Goal: Transaction & Acquisition: Book appointment/travel/reservation

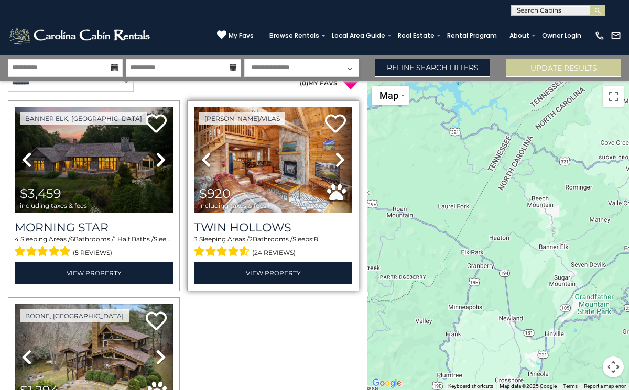
scroll to position [17, 0]
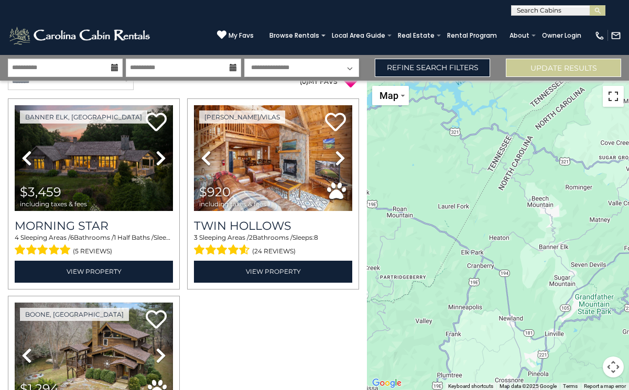
click at [608, 97] on button "Toggle fullscreen view" at bounding box center [612, 96] width 21 height 21
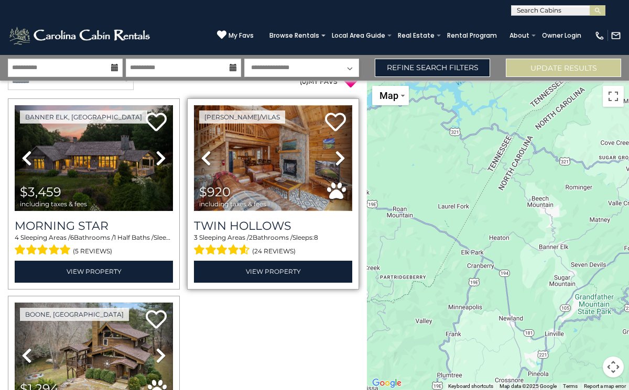
click at [259, 163] on img at bounding box center [273, 158] width 158 height 106
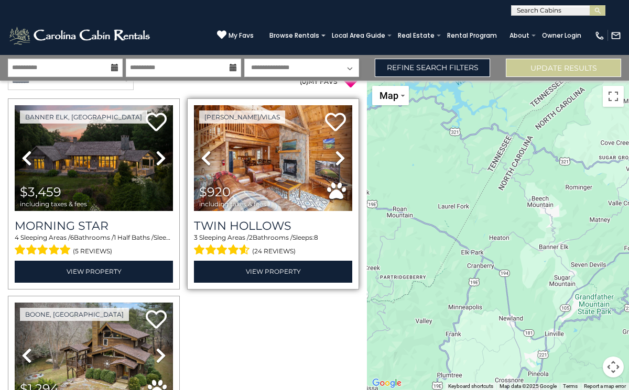
click at [260, 206] on span "including taxes & fees" at bounding box center [232, 204] width 67 height 7
click at [276, 192] on span "$920 including taxes & fees" at bounding box center [235, 197] width 83 height 30
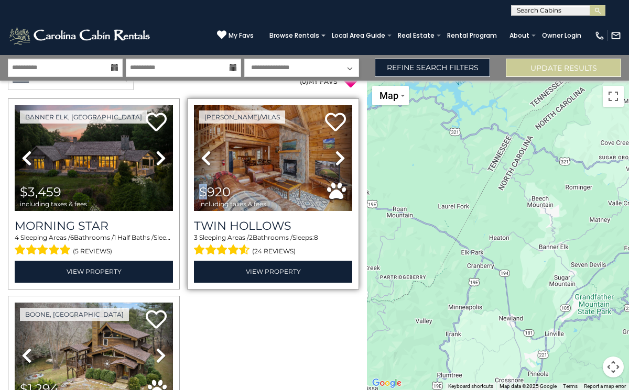
click at [338, 156] on icon at bounding box center [340, 158] width 10 height 17
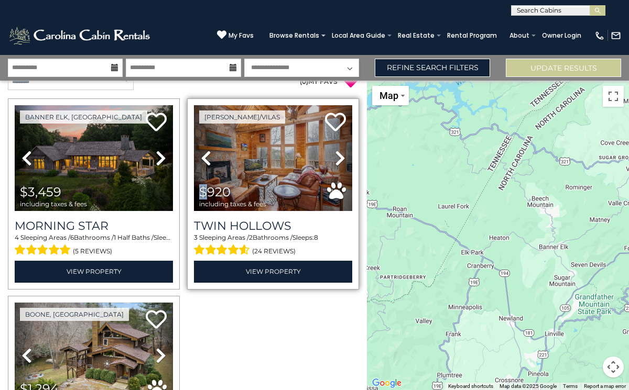
click at [338, 156] on icon at bounding box center [340, 158] width 10 height 17
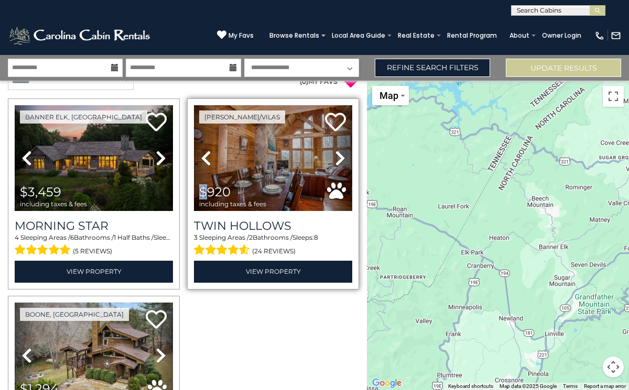
click at [338, 156] on icon at bounding box center [340, 158] width 10 height 17
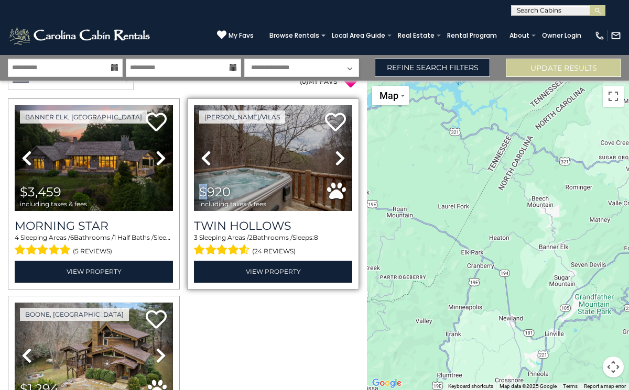
click at [338, 156] on icon at bounding box center [340, 158] width 10 height 17
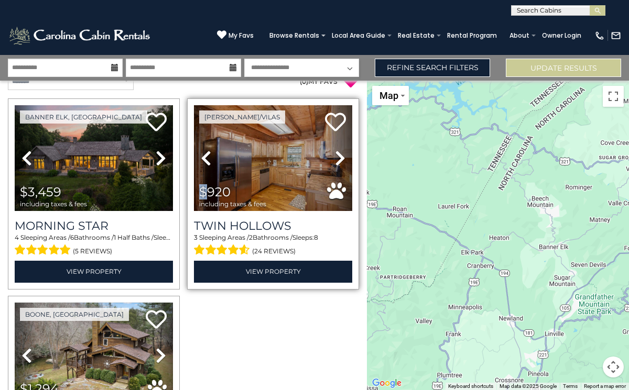
click at [338, 156] on icon at bounding box center [340, 158] width 10 height 17
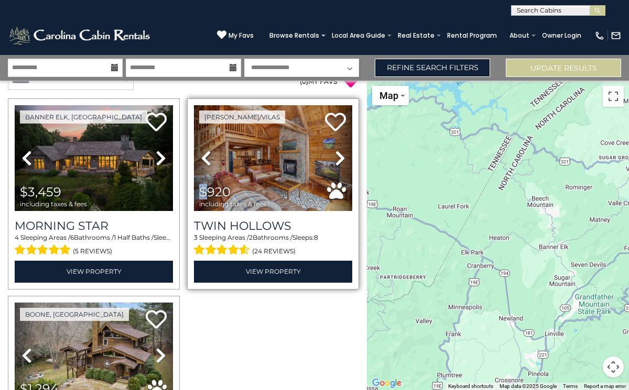
click at [338, 156] on icon at bounding box center [340, 158] width 10 height 17
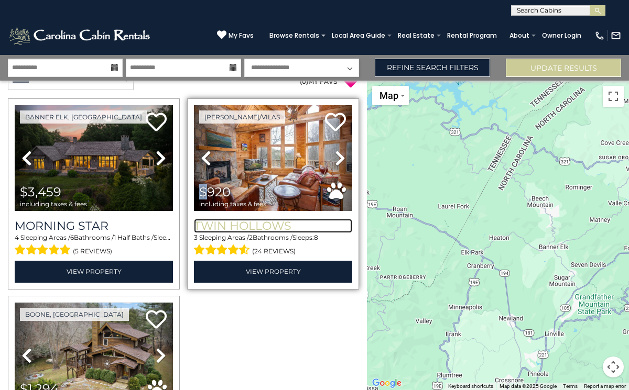
click at [270, 225] on h3 "Twin Hollows" at bounding box center [273, 226] width 158 height 14
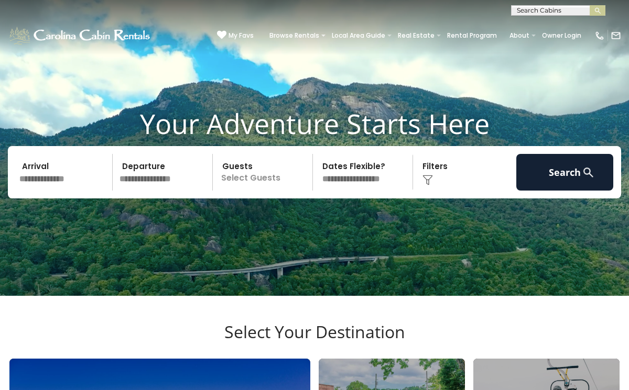
scroll to position [19, 0]
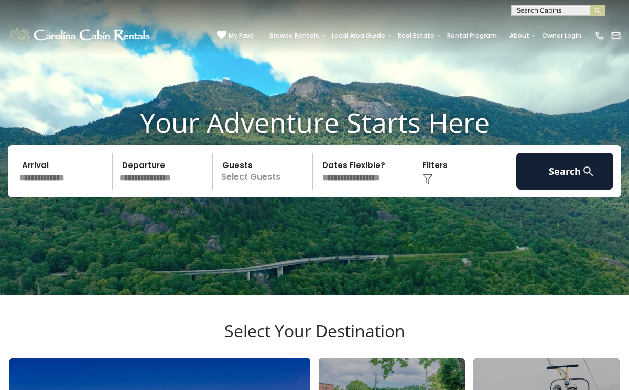
click at [59, 189] on input "text" at bounding box center [64, 171] width 97 height 37
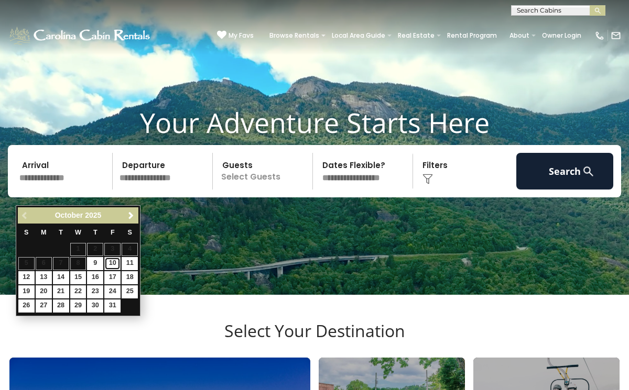
click at [114, 261] on link "10" at bounding box center [112, 263] width 16 height 13
type input "********"
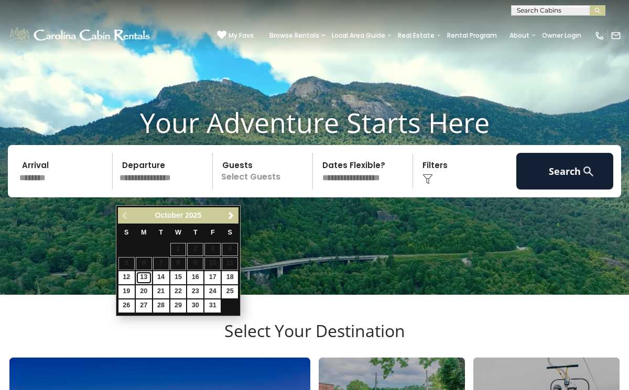
click at [145, 277] on link "13" at bounding box center [144, 277] width 16 height 13
type input "********"
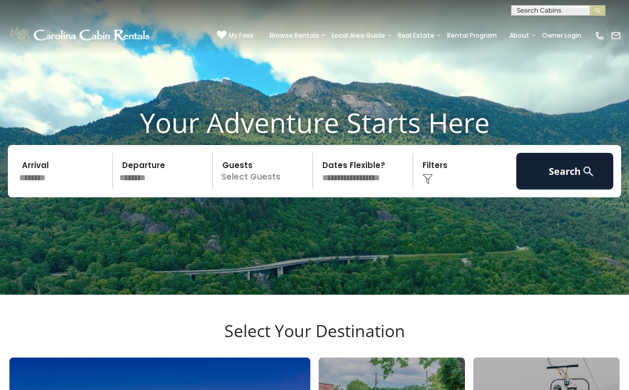
click at [263, 190] on p "Select Guests" at bounding box center [264, 171] width 96 height 37
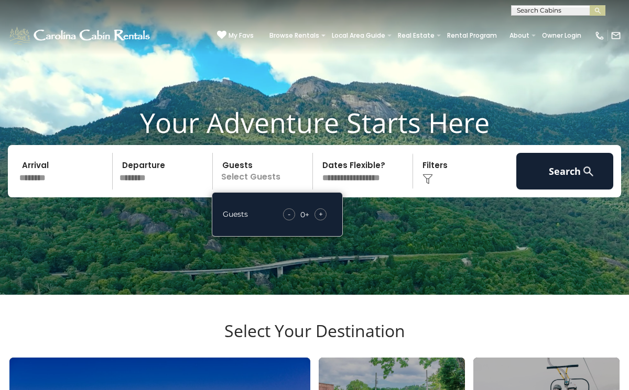
click at [320, 219] on span "+" at bounding box center [321, 214] width 4 height 10
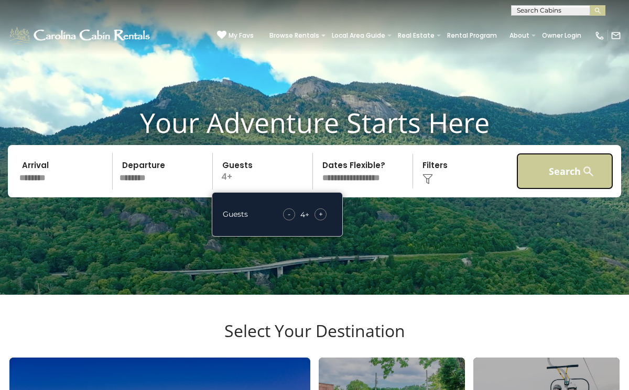
click at [529, 190] on button "Search" at bounding box center [564, 171] width 97 height 37
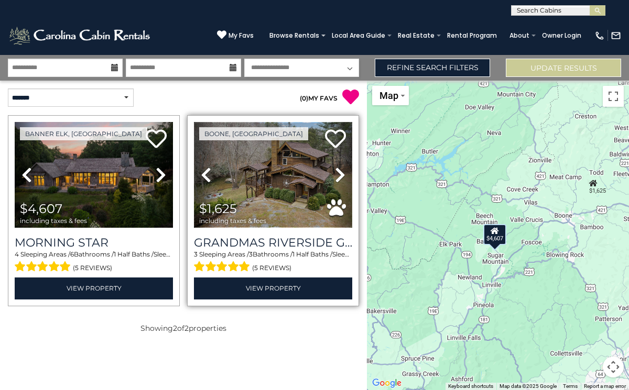
click at [269, 183] on img at bounding box center [273, 175] width 158 height 106
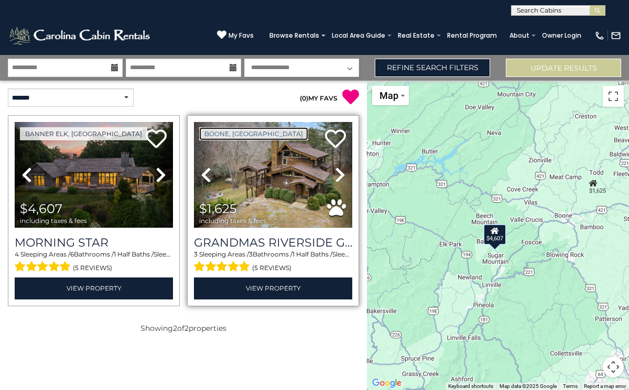
click at [220, 139] on link "Boone, NC" at bounding box center [253, 133] width 109 height 13
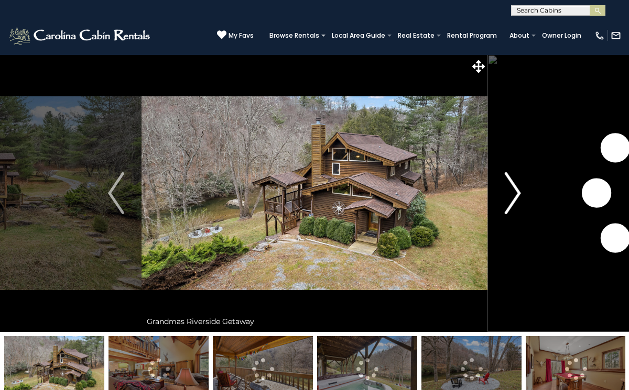
click at [511, 195] on img "Next" at bounding box center [512, 193] width 16 height 42
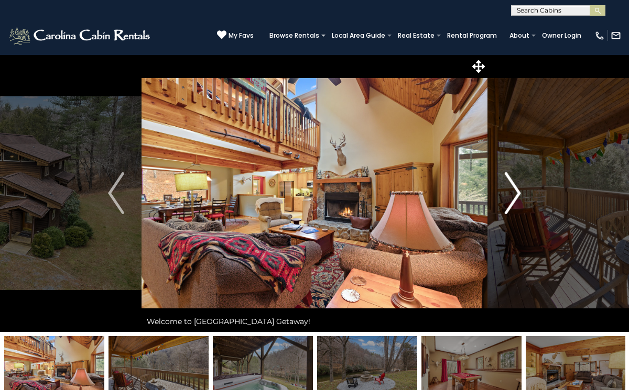
click at [511, 195] on img "Next" at bounding box center [512, 193] width 16 height 42
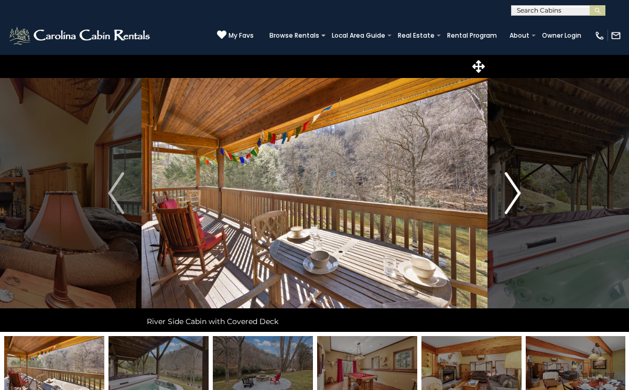
click at [511, 195] on img "Next" at bounding box center [512, 193] width 16 height 42
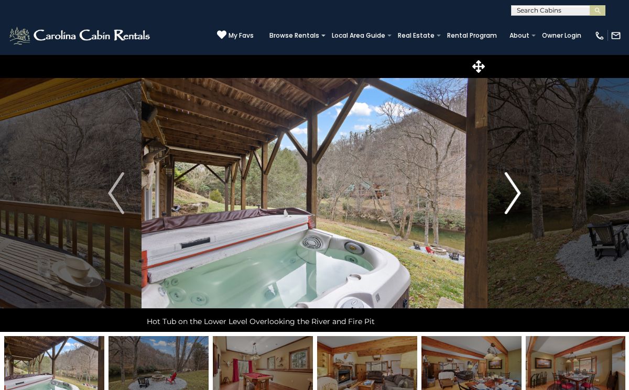
click at [511, 195] on img "Next" at bounding box center [512, 193] width 16 height 42
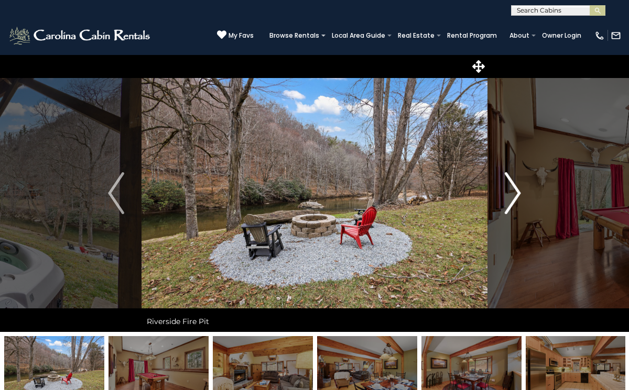
click at [511, 195] on img "Next" at bounding box center [512, 193] width 16 height 42
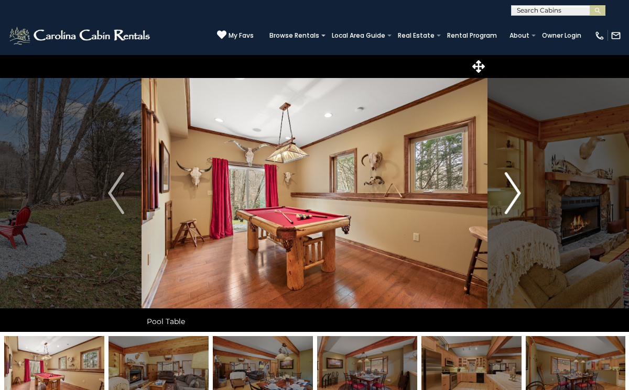
click at [511, 195] on img "Next" at bounding box center [512, 193] width 16 height 42
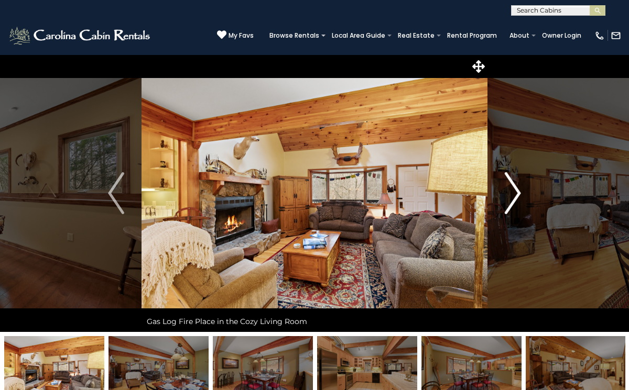
click at [511, 195] on img "Next" at bounding box center [512, 193] width 16 height 42
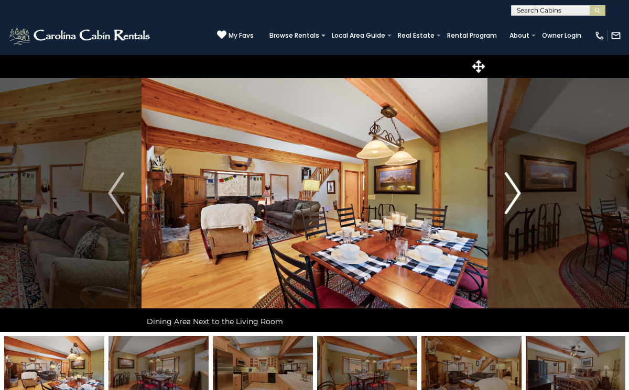
click at [511, 195] on img "Next" at bounding box center [512, 193] width 16 height 42
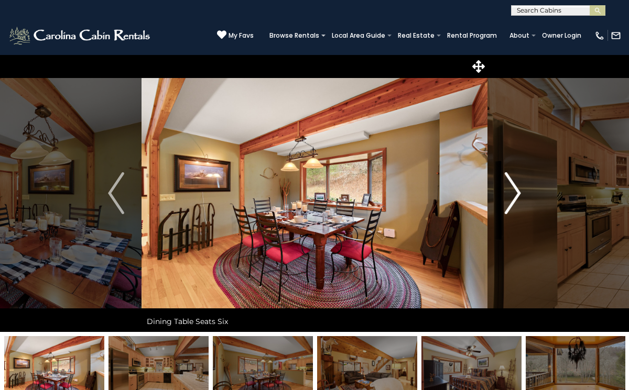
click at [511, 195] on img "Next" at bounding box center [512, 193] width 16 height 42
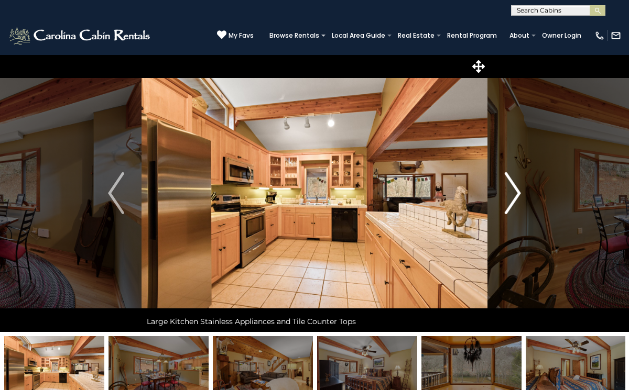
click at [511, 195] on img "Next" at bounding box center [512, 193] width 16 height 42
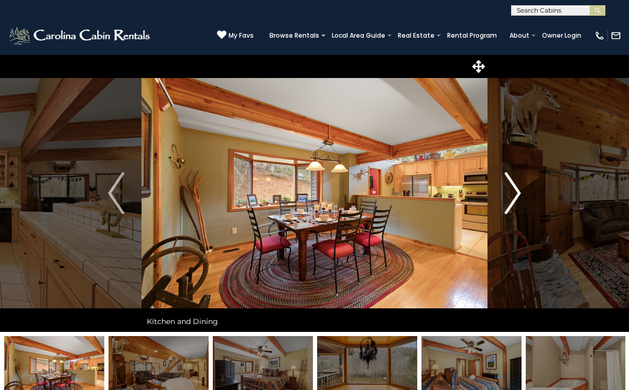
click at [511, 195] on img "Next" at bounding box center [512, 193] width 16 height 42
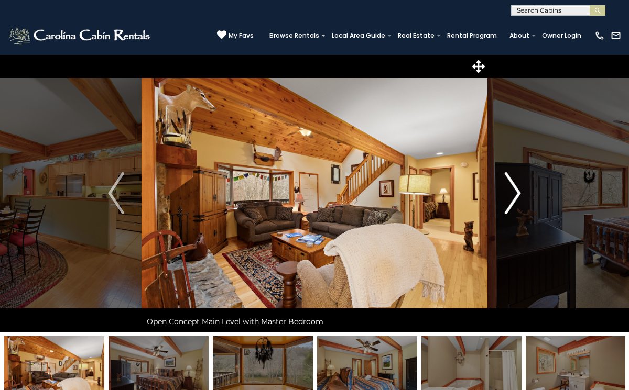
click at [511, 195] on img "Next" at bounding box center [512, 193] width 16 height 42
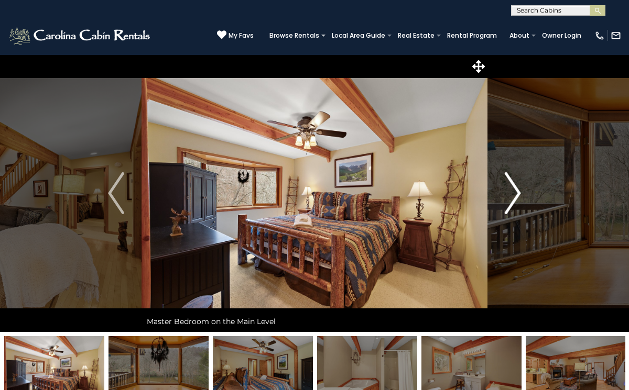
click at [511, 195] on img "Next" at bounding box center [512, 193] width 16 height 42
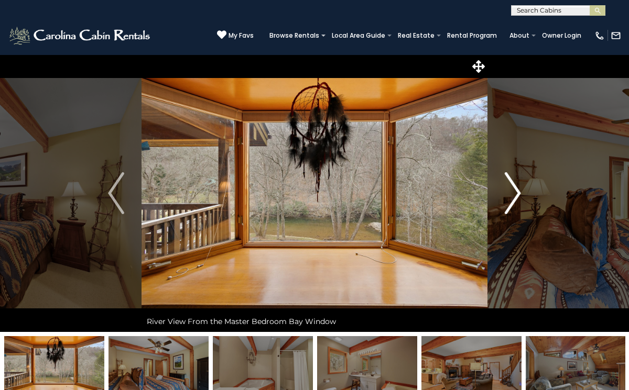
click at [511, 195] on img "Next" at bounding box center [512, 193] width 16 height 42
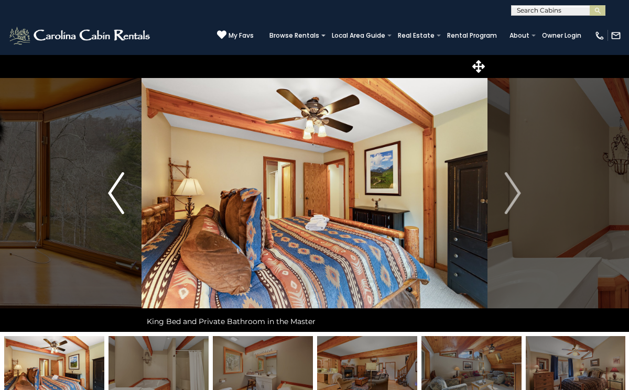
click at [113, 196] on img "Previous" at bounding box center [116, 193] width 16 height 42
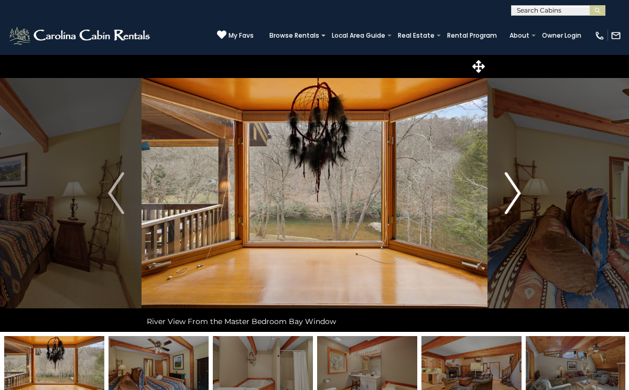
click at [509, 196] on img "Next" at bounding box center [512, 193] width 16 height 42
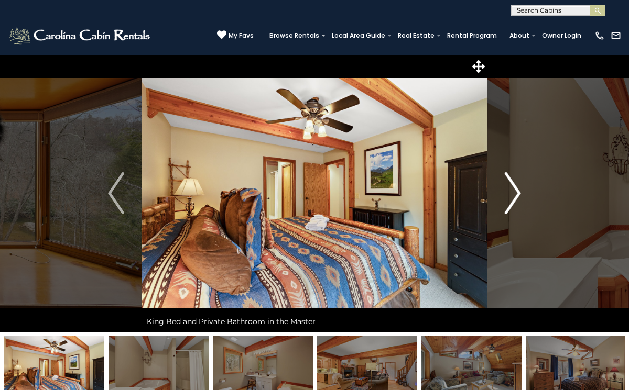
click at [509, 196] on img "Next" at bounding box center [512, 193] width 16 height 42
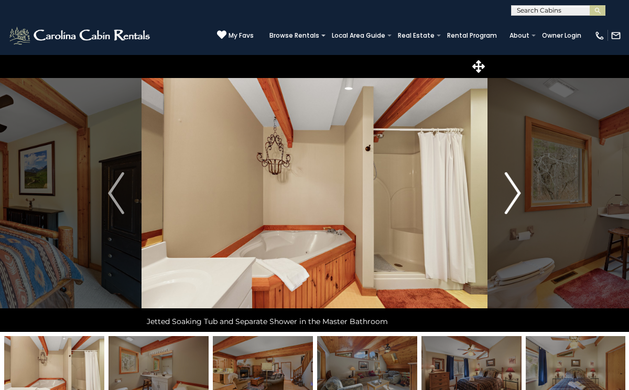
click at [509, 196] on img "Next" at bounding box center [512, 193] width 16 height 42
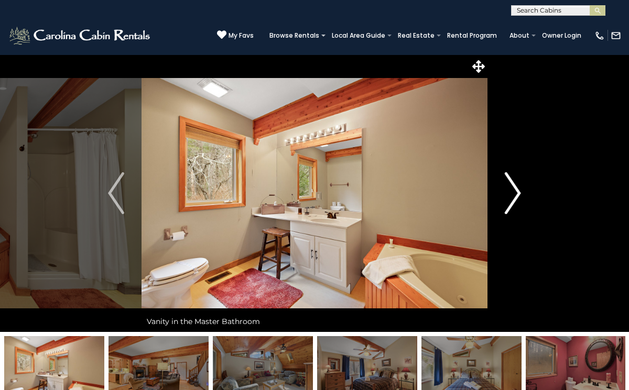
click at [509, 196] on img "Next" at bounding box center [512, 193] width 16 height 42
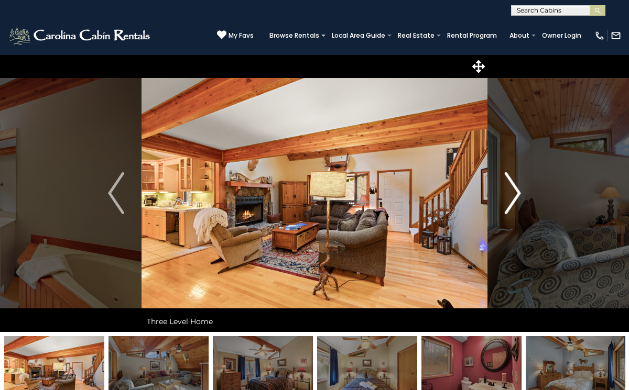
click at [509, 196] on img "Next" at bounding box center [512, 193] width 16 height 42
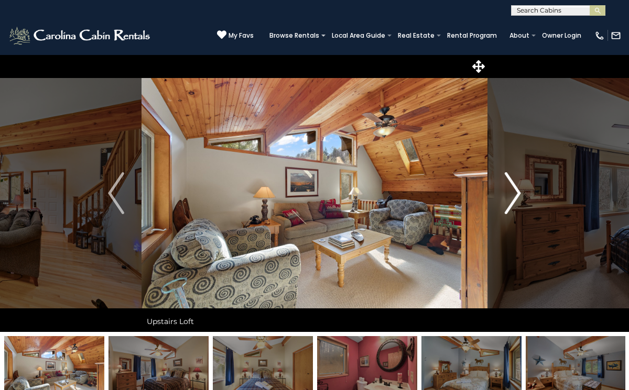
click at [509, 196] on img "Next" at bounding box center [512, 193] width 16 height 42
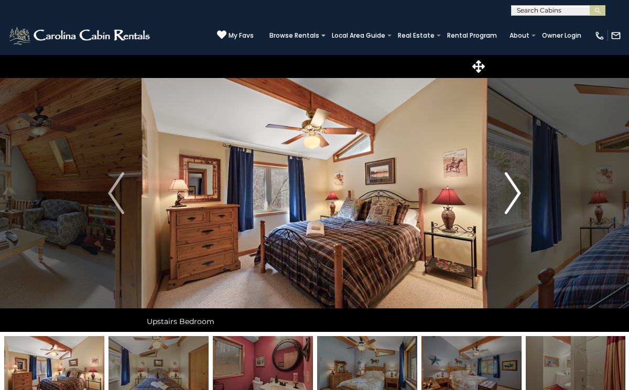
click at [509, 196] on img "Next" at bounding box center [512, 193] width 16 height 42
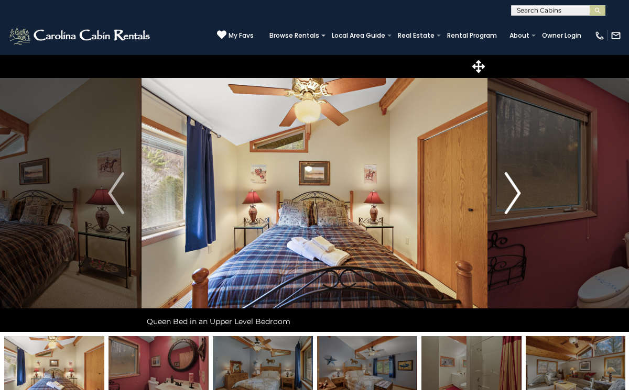
click at [509, 196] on img "Next" at bounding box center [512, 193] width 16 height 42
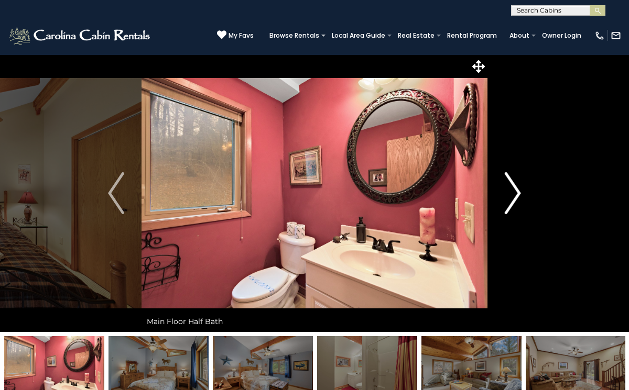
click at [509, 196] on img "Next" at bounding box center [512, 193] width 16 height 42
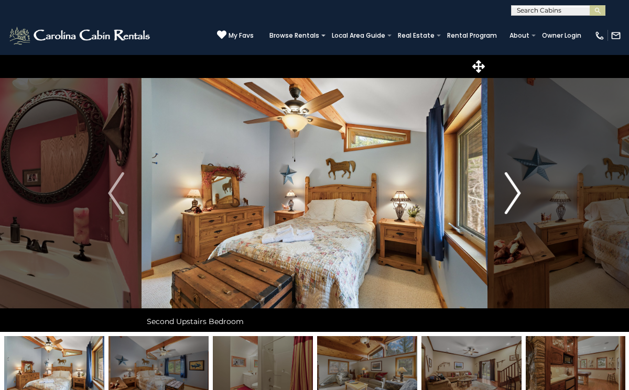
click at [509, 196] on img "Next" at bounding box center [512, 193] width 16 height 42
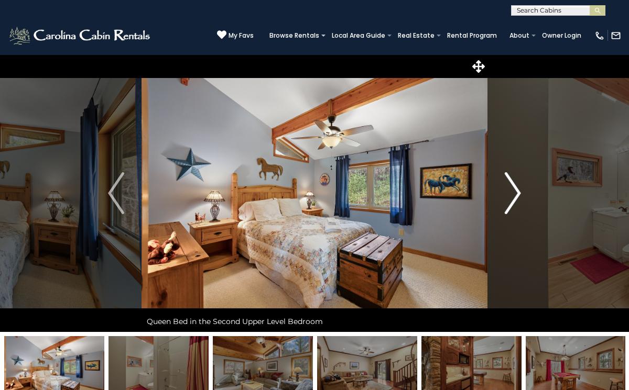
click at [509, 196] on img "Next" at bounding box center [512, 193] width 16 height 42
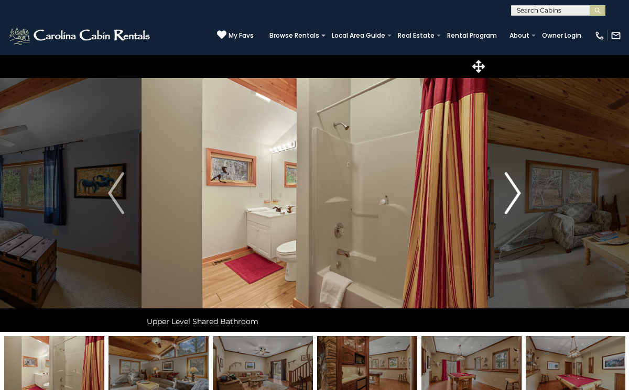
click at [509, 196] on img "Next" at bounding box center [512, 193] width 16 height 42
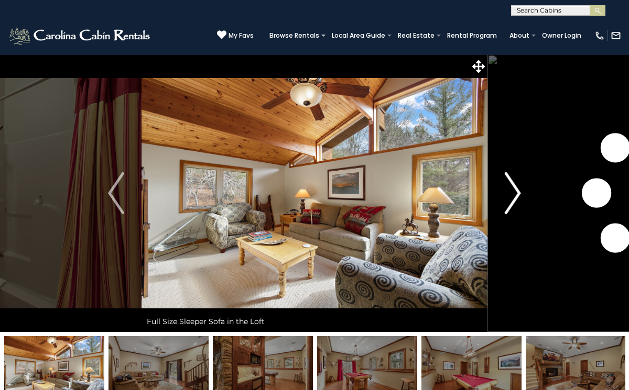
click at [509, 196] on img "Next" at bounding box center [512, 193] width 16 height 42
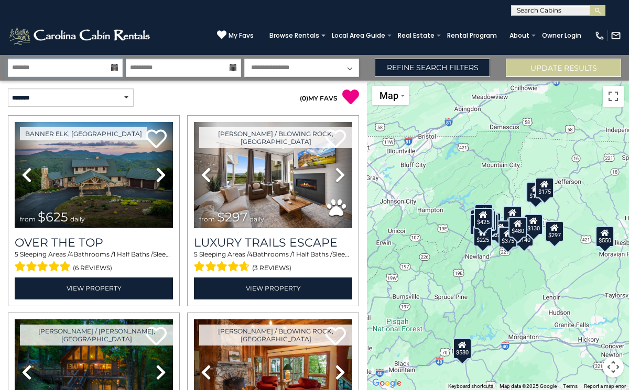
click at [96, 67] on input "text" at bounding box center [65, 68] width 115 height 18
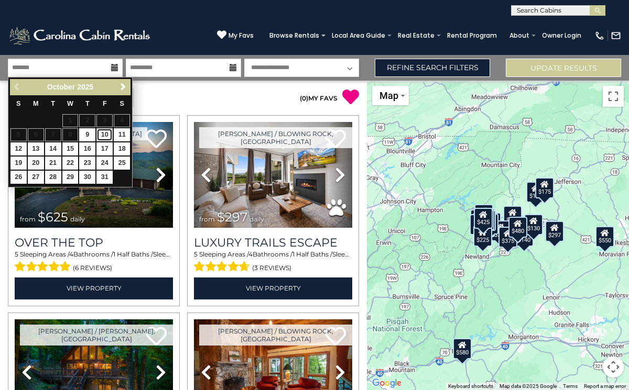
click at [107, 136] on link "10" at bounding box center [104, 134] width 16 height 13
type input "********"
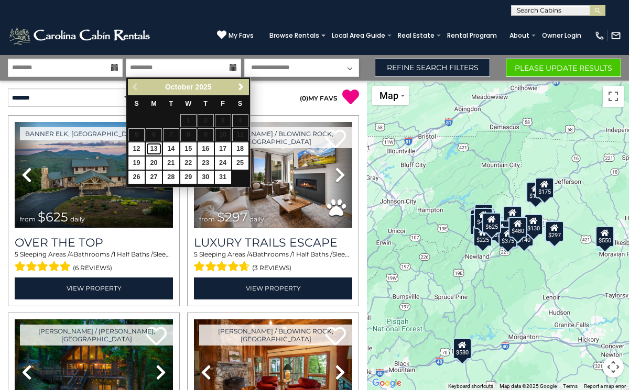
click at [152, 146] on link "13" at bounding box center [154, 148] width 16 height 13
type input "********"
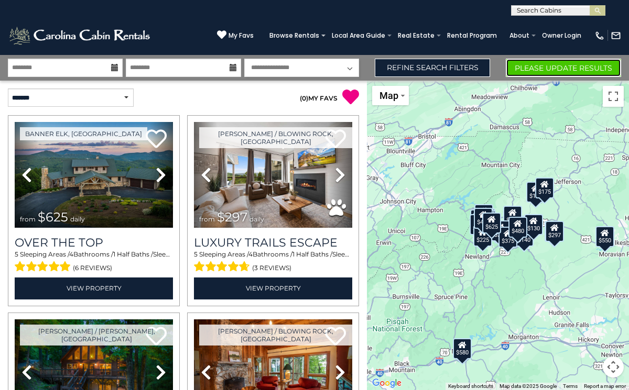
click at [528, 69] on button "Please Update Results" at bounding box center [563, 68] width 115 height 18
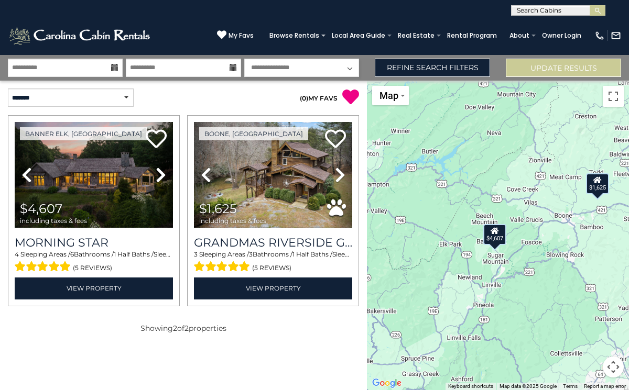
click at [595, 186] on div "$1,625" at bounding box center [597, 183] width 23 height 21
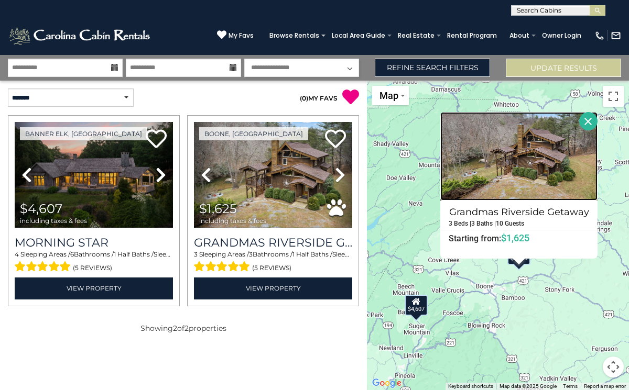
click at [502, 169] on img at bounding box center [518, 156] width 157 height 89
click at [116, 69] on icon at bounding box center [114, 67] width 7 height 7
click at [51, 67] on input "**********" at bounding box center [65, 68] width 115 height 18
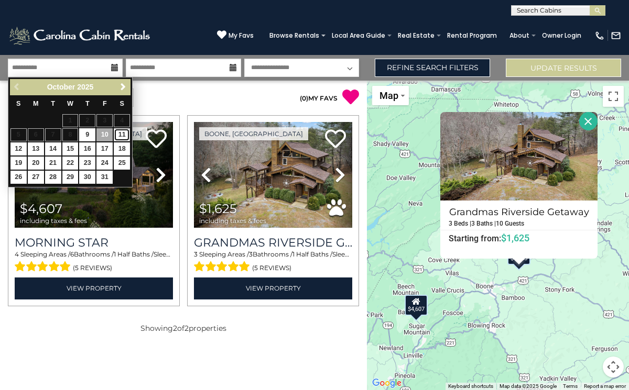
click at [119, 134] on link "11" at bounding box center [122, 134] width 16 height 13
type input "********"
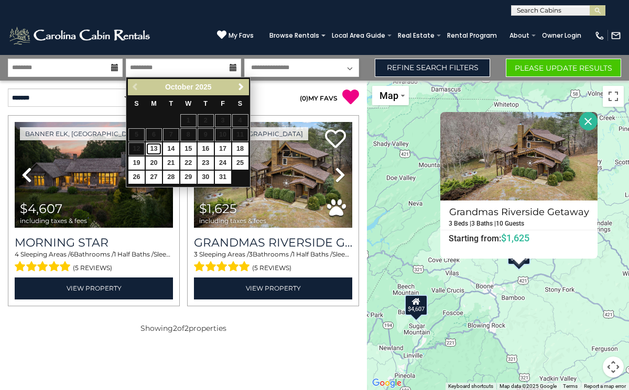
click at [152, 150] on link "13" at bounding box center [154, 148] width 16 height 13
type input "********"
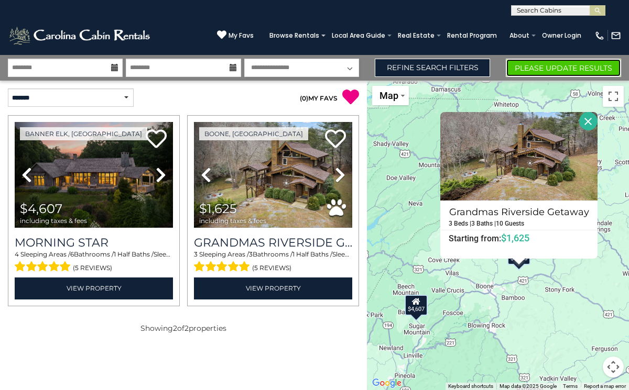
click at [547, 62] on button "Please Update Results" at bounding box center [563, 68] width 115 height 18
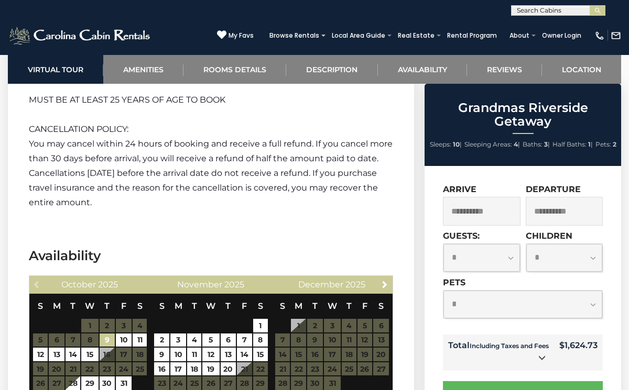
scroll to position [1963, 0]
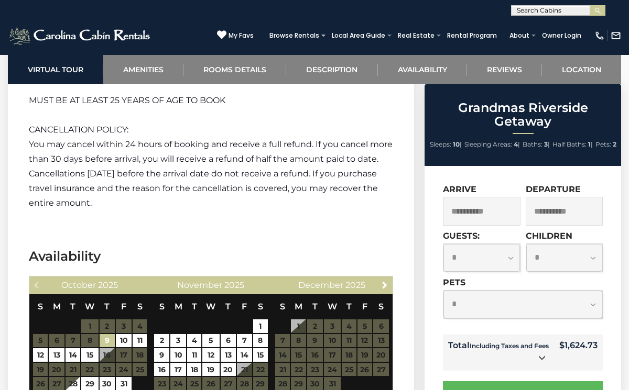
click at [511, 272] on select "**********" at bounding box center [481, 258] width 76 height 28
click at [443, 257] on select "**********" at bounding box center [481, 258] width 76 height 28
click at [570, 272] on select "**********" at bounding box center [564, 258] width 76 height 28
select select "*"
click at [526, 257] on select "**********" at bounding box center [564, 258] width 76 height 28
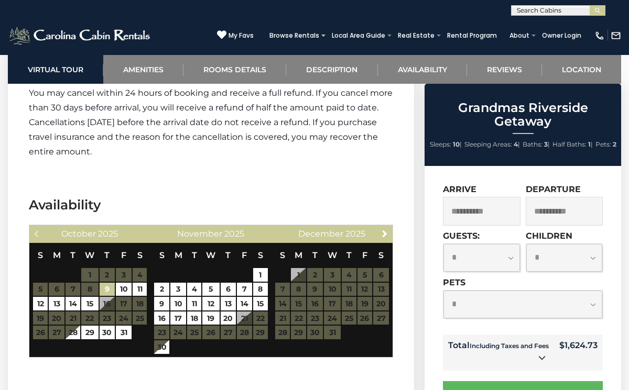
scroll to position [2018, 0]
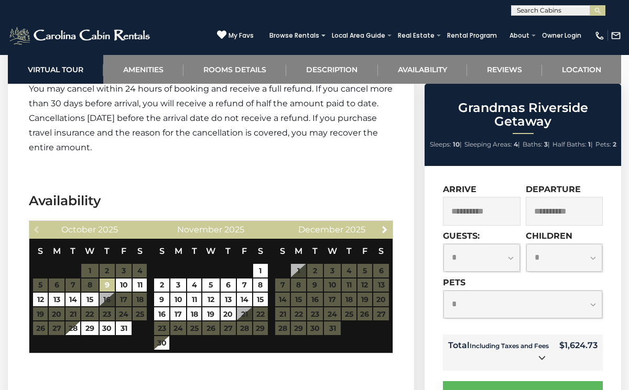
click at [509, 314] on select "**********" at bounding box center [522, 305] width 159 height 28
select select "*"
click at [443, 304] on select "**********" at bounding box center [522, 305] width 159 height 28
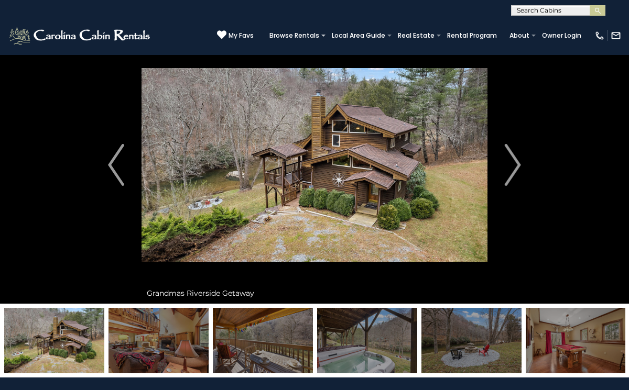
scroll to position [0, 0]
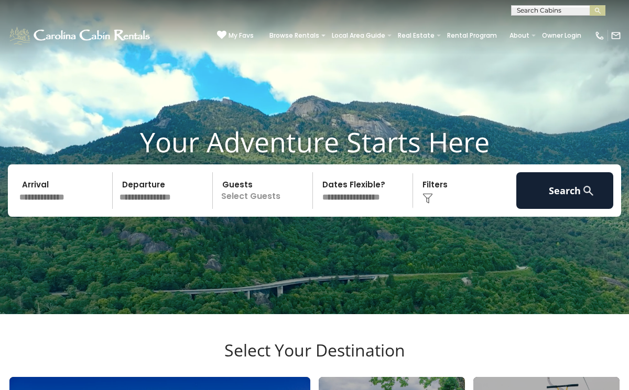
click at [61, 209] on input "text" at bounding box center [64, 190] width 97 height 37
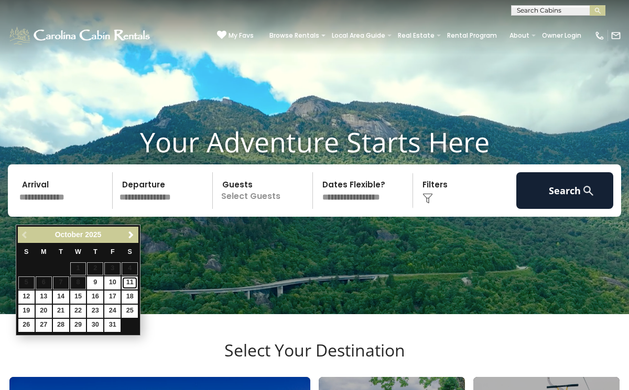
click at [131, 280] on link "11" at bounding box center [130, 283] width 16 height 13
type input "********"
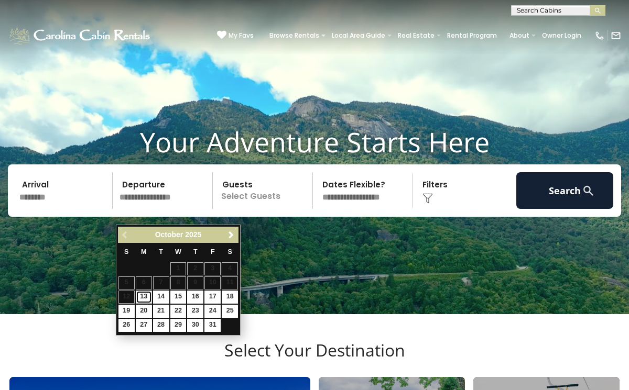
click at [142, 300] on link "13" at bounding box center [144, 297] width 16 height 13
type input "********"
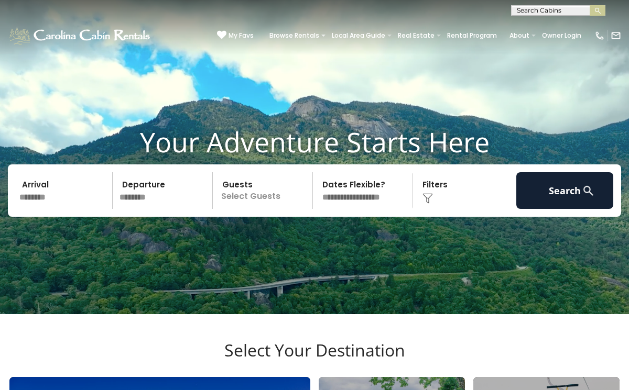
click at [245, 209] on p "Select Guests" at bounding box center [264, 190] width 96 height 37
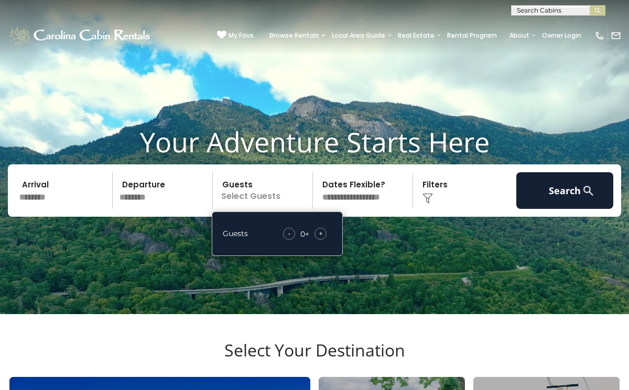
click at [322, 239] on span "+" at bounding box center [321, 233] width 4 height 10
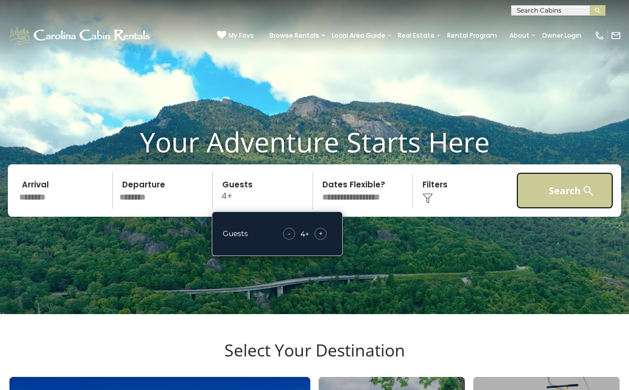
click at [549, 209] on button "Search" at bounding box center [564, 190] width 97 height 37
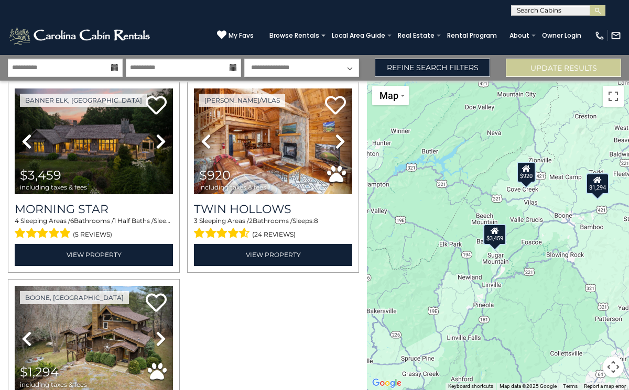
scroll to position [33, 0]
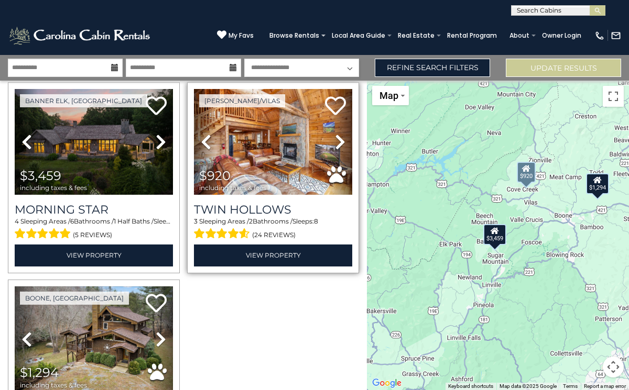
click at [271, 170] on div "$920 including taxes & fees" at bounding box center [235, 180] width 72 height 23
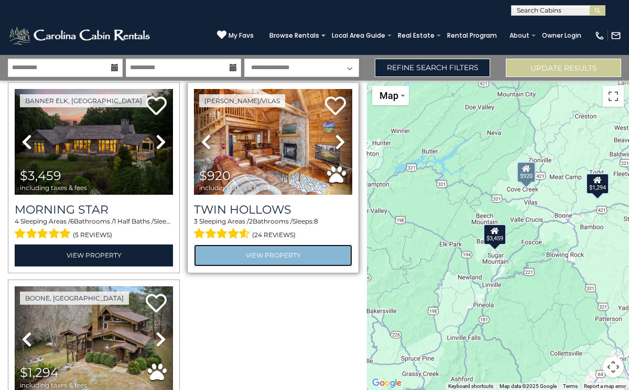
click at [267, 253] on link "View Property" at bounding box center [273, 255] width 158 height 21
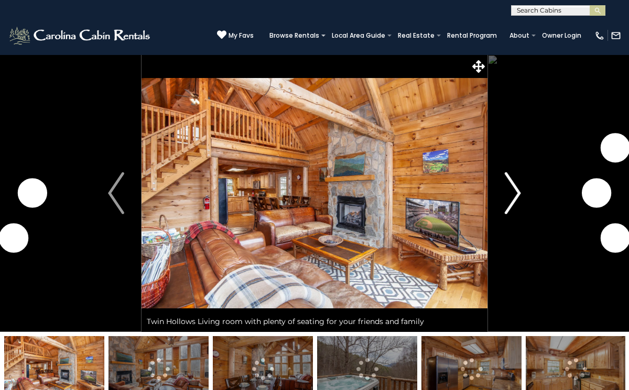
click at [510, 198] on img "Next" at bounding box center [512, 193] width 16 height 42
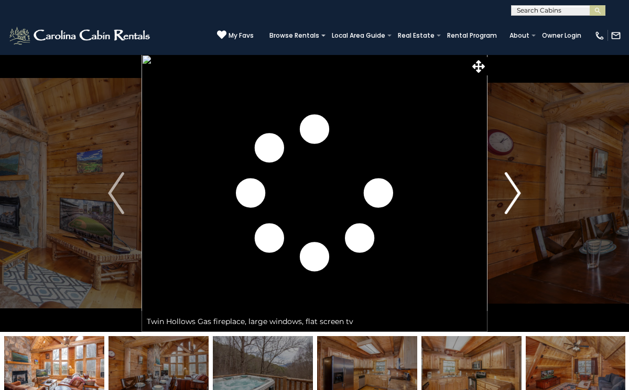
click at [510, 198] on img "Next" at bounding box center [512, 193] width 16 height 42
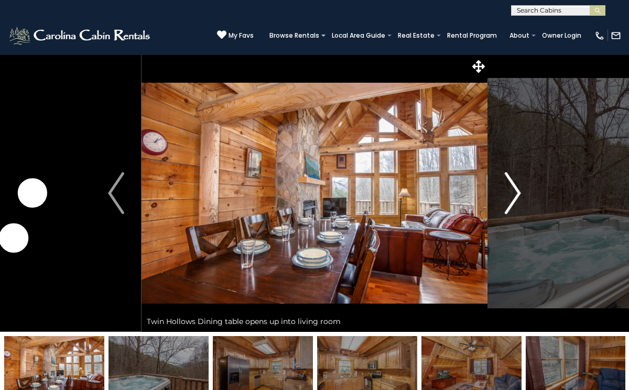
click at [510, 198] on img "Next" at bounding box center [512, 193] width 16 height 42
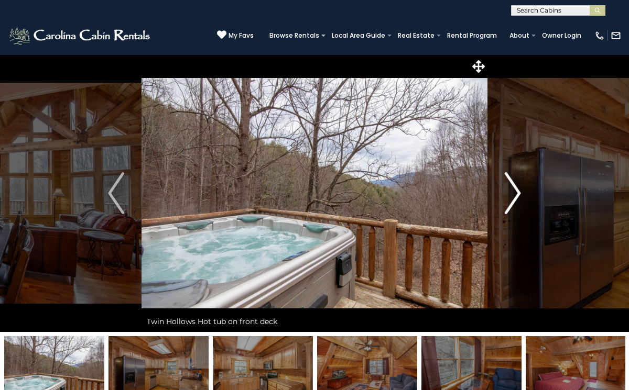
click at [510, 198] on img "Next" at bounding box center [512, 193] width 16 height 42
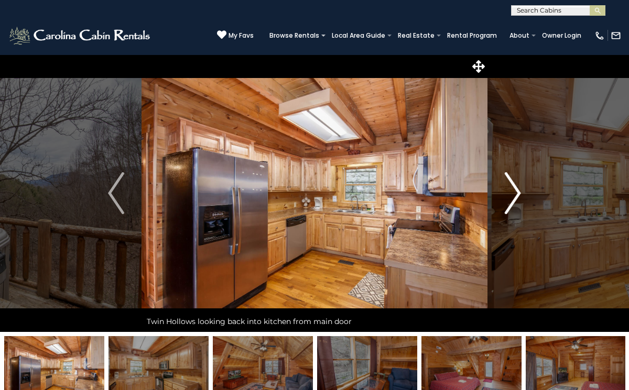
click at [510, 198] on img "Next" at bounding box center [512, 193] width 16 height 42
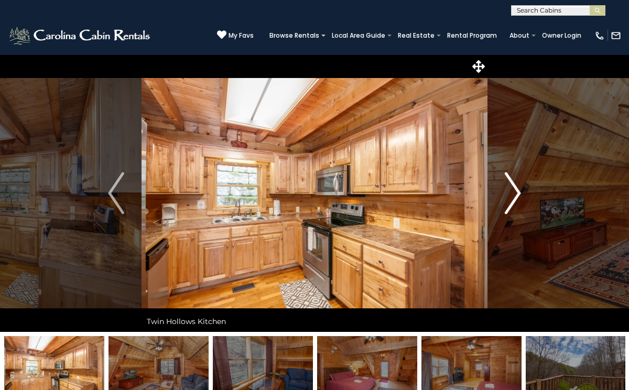
click at [510, 198] on img "Next" at bounding box center [512, 193] width 16 height 42
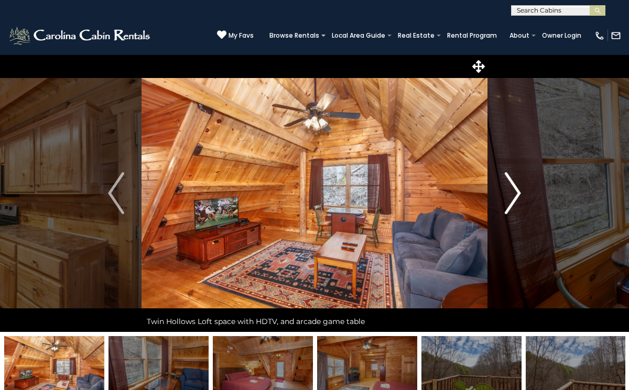
click at [510, 198] on img "Next" at bounding box center [512, 193] width 16 height 42
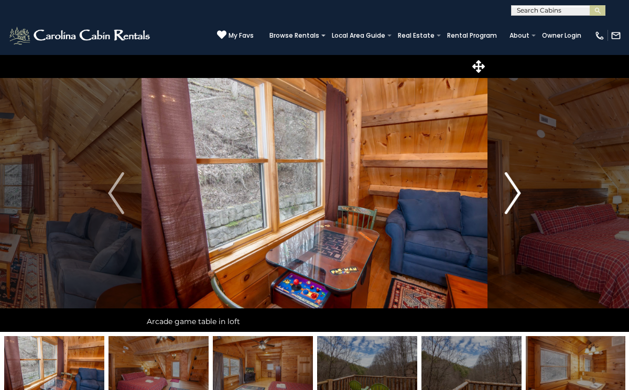
click at [510, 198] on img "Next" at bounding box center [512, 193] width 16 height 42
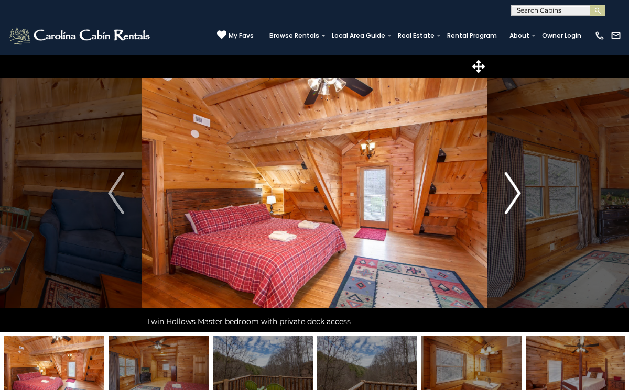
click at [510, 198] on img "Next" at bounding box center [512, 193] width 16 height 42
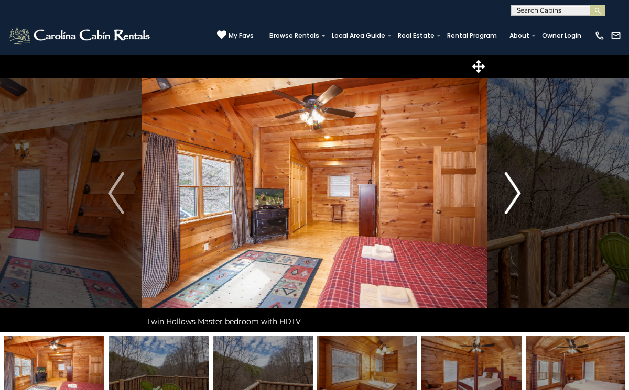
click at [510, 198] on img "Next" at bounding box center [512, 193] width 16 height 42
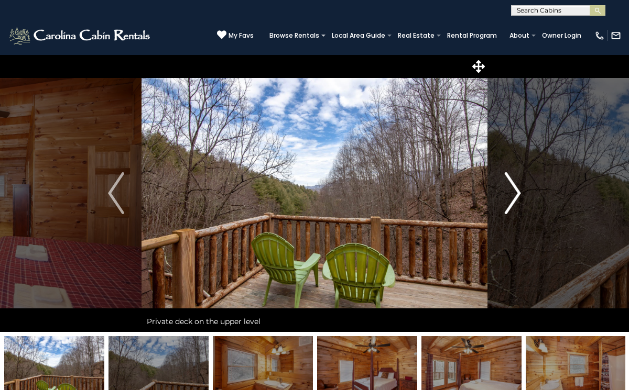
click at [510, 198] on img "Next" at bounding box center [512, 193] width 16 height 42
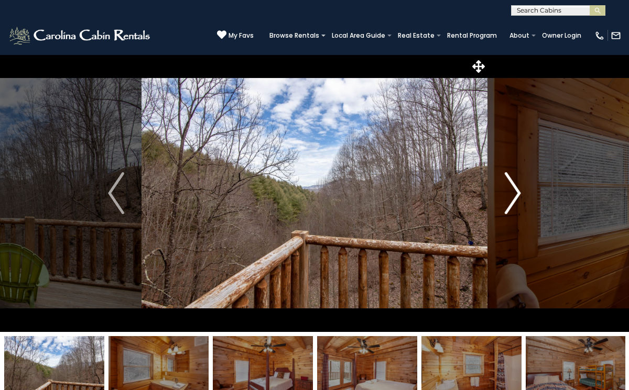
click at [510, 198] on img "Next" at bounding box center [512, 193] width 16 height 42
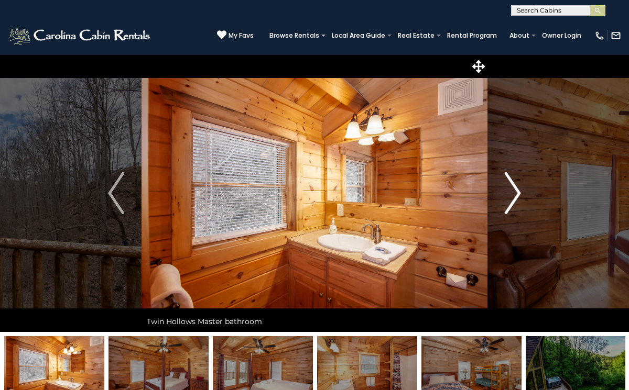
click at [510, 198] on img "Next" at bounding box center [512, 193] width 16 height 42
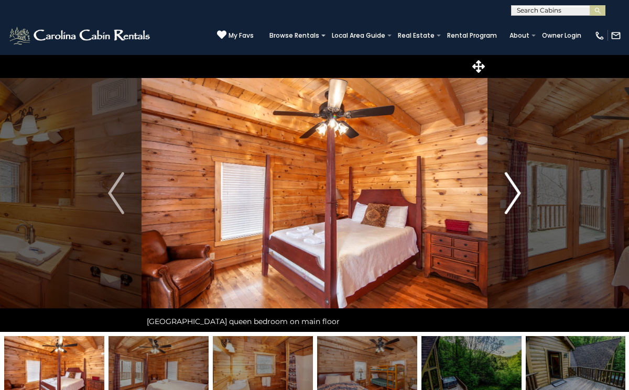
click at [510, 198] on img "Next" at bounding box center [512, 193] width 16 height 42
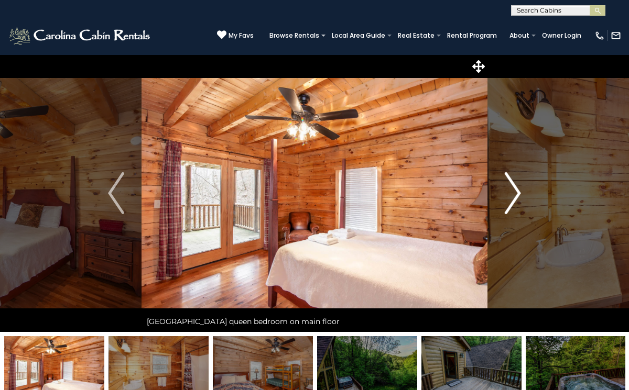
click at [510, 198] on img "Next" at bounding box center [512, 193] width 16 height 42
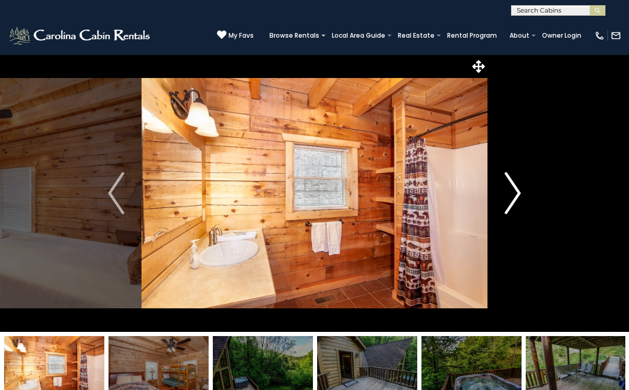
click at [510, 198] on img "Next" at bounding box center [512, 193] width 16 height 42
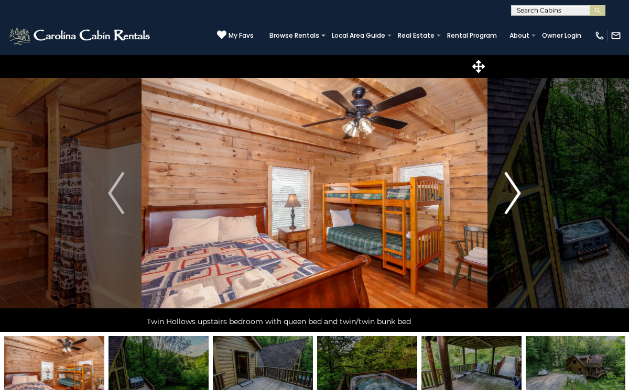
click at [510, 198] on img "Next" at bounding box center [512, 193] width 16 height 42
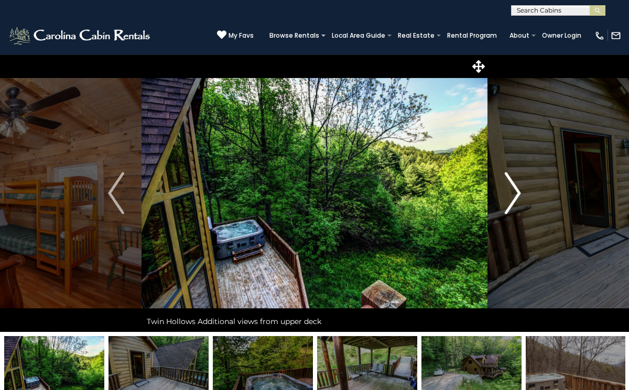
click at [510, 198] on img "Next" at bounding box center [512, 193] width 16 height 42
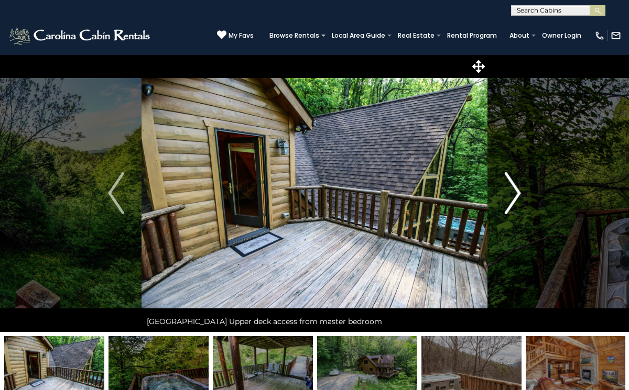
click at [510, 198] on img "Next" at bounding box center [512, 193] width 16 height 42
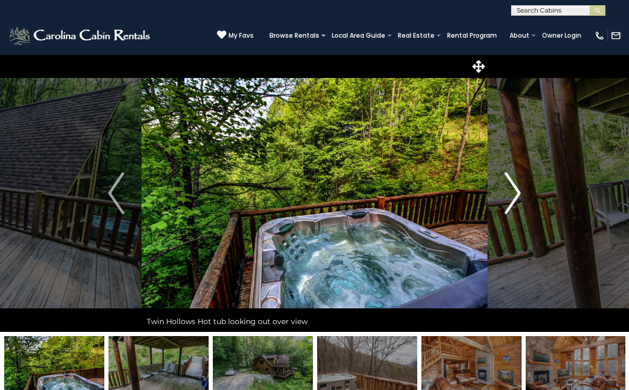
click at [510, 198] on img "Next" at bounding box center [512, 193] width 16 height 42
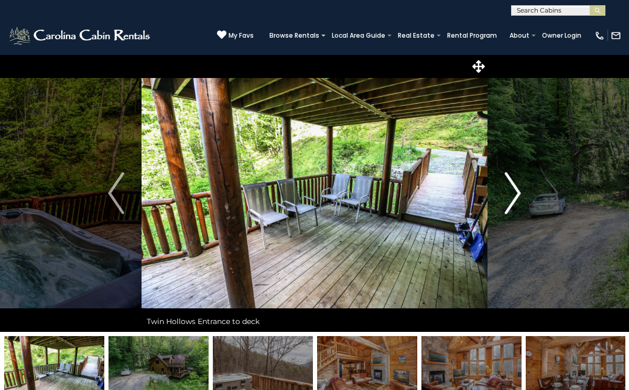
click at [510, 198] on img "Next" at bounding box center [512, 193] width 16 height 42
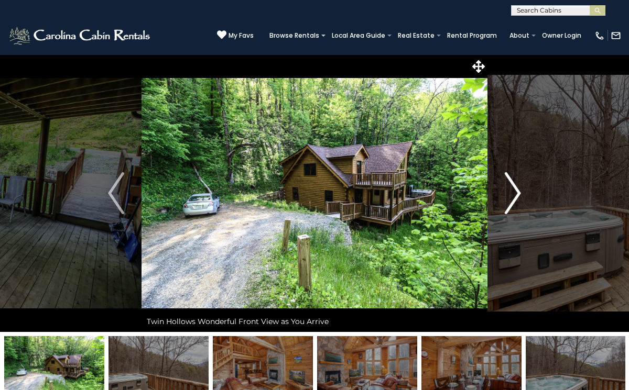
click at [510, 198] on img "Next" at bounding box center [512, 193] width 16 height 42
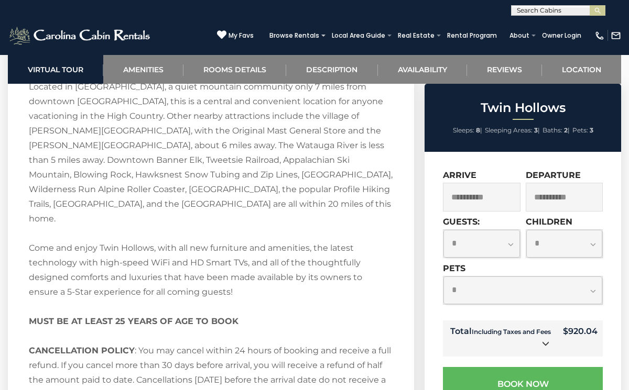
scroll to position [1546, 0]
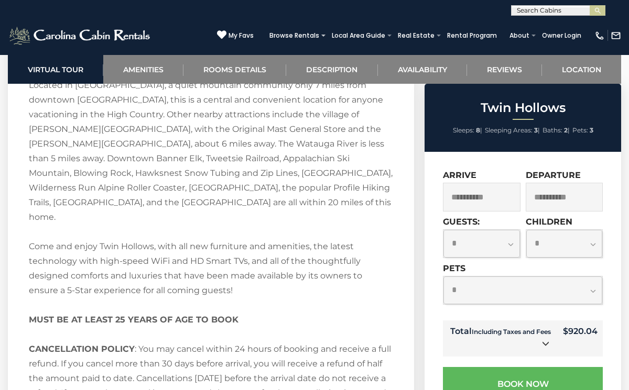
click at [481, 204] on input "**********" at bounding box center [482, 197] width 78 height 29
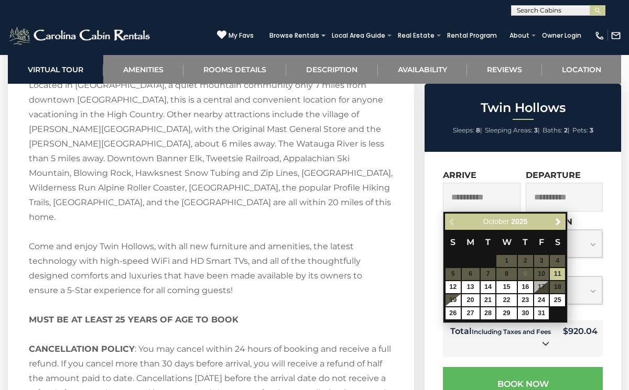
click at [413, 251] on section "Twin Hollows Description Welcome to [GEOGRAPHIC_DATA]! Welcome to [GEOGRAPHIC_D…" at bounding box center [211, 140] width 406 height 652
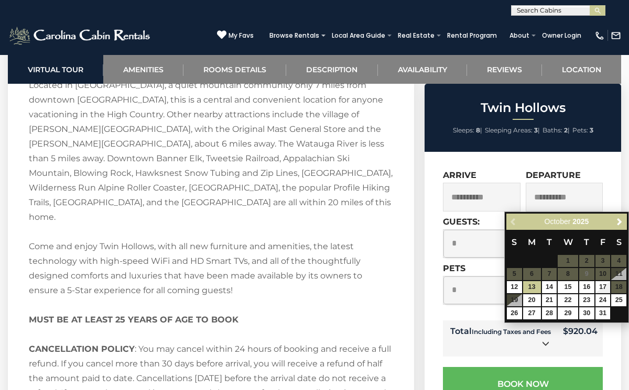
click at [423, 256] on div "Twin Hollows Sleeps: 8 | Sleeping Areas: 3 | Baths: 2 | Pets: 3 $920 including …" at bounding box center [524, 384] width 210 height 600
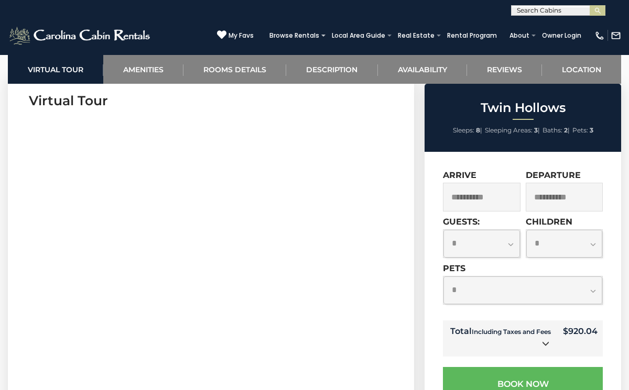
scroll to position [445, 0]
click at [495, 246] on select "**********" at bounding box center [481, 244] width 76 height 28
click at [443, 230] on select "**********" at bounding box center [481, 244] width 76 height 28
click at [544, 236] on select "**********" at bounding box center [564, 244] width 76 height 28
select select "*"
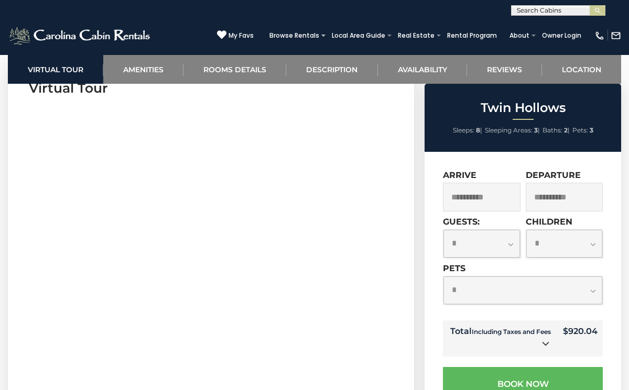
click at [526, 230] on select "**********" at bounding box center [564, 244] width 76 height 28
click at [470, 291] on select "**********" at bounding box center [522, 291] width 159 height 28
select select "*"
click at [443, 277] on select "**********" at bounding box center [522, 291] width 159 height 28
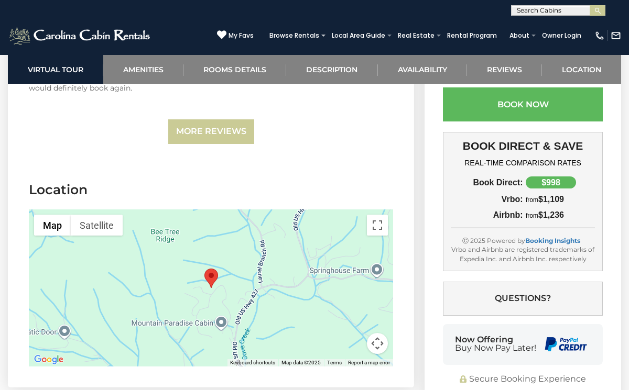
scroll to position [2470, 0]
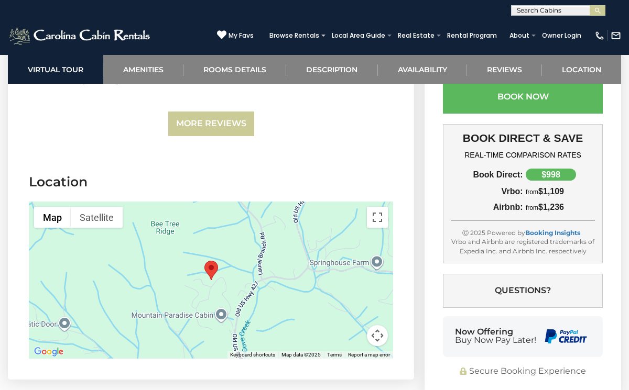
click at [204, 261] on area "Twin Hollows" at bounding box center [204, 261] width 0 height 0
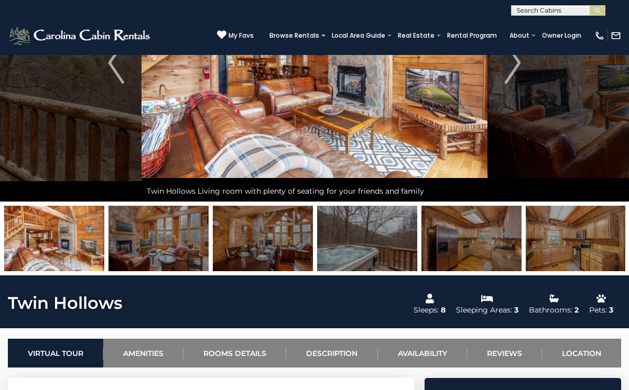
scroll to position [0, 0]
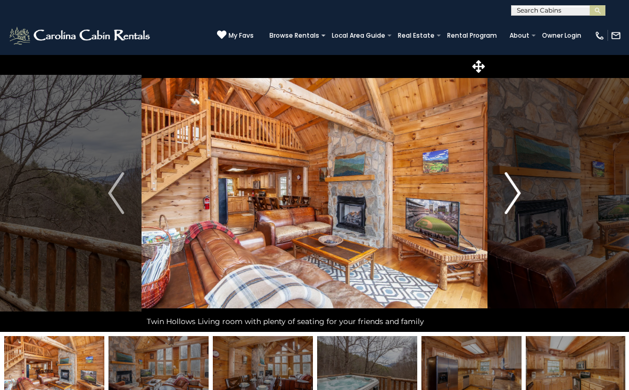
click at [509, 189] on img "Next" at bounding box center [512, 193] width 16 height 42
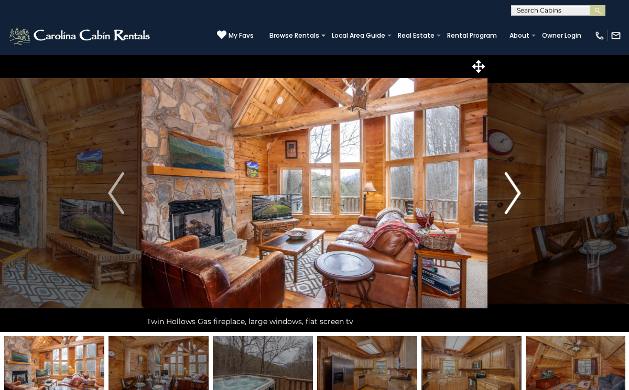
click at [509, 189] on img "Next" at bounding box center [512, 193] width 16 height 42
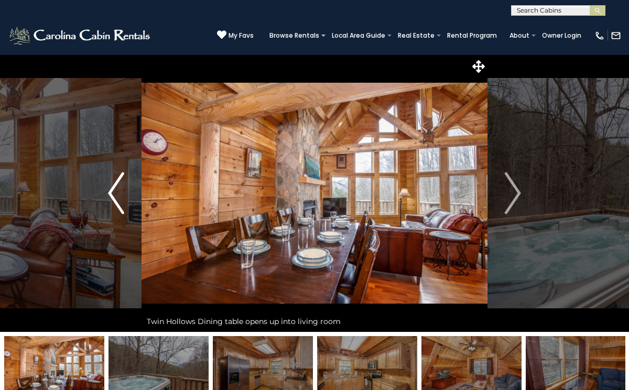
click at [114, 189] on img "Previous" at bounding box center [116, 193] width 16 height 42
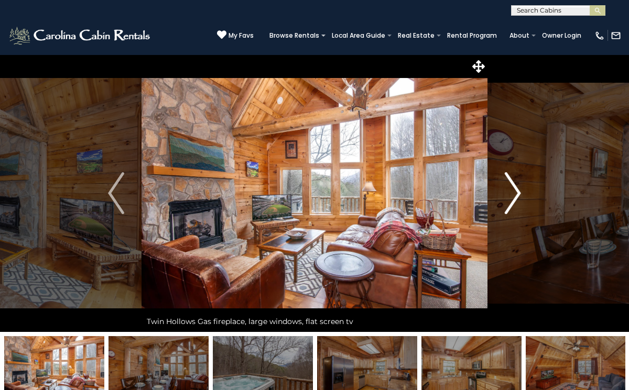
click at [507, 194] on img "Next" at bounding box center [512, 193] width 16 height 42
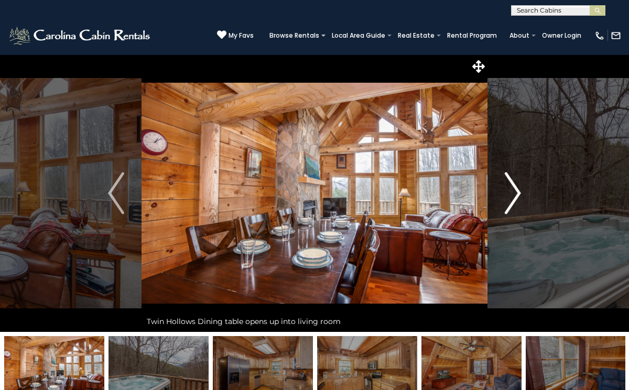
click at [507, 194] on img "Next" at bounding box center [512, 193] width 16 height 42
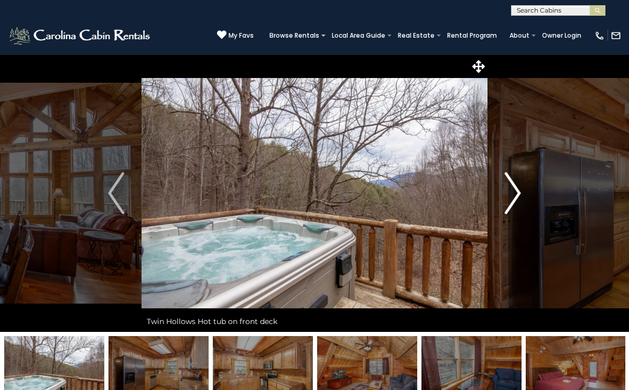
click at [507, 194] on img "Next" at bounding box center [512, 193] width 16 height 42
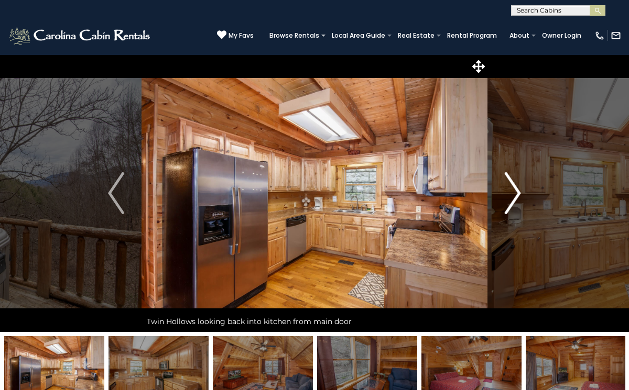
click at [507, 194] on img "Next" at bounding box center [512, 193] width 16 height 42
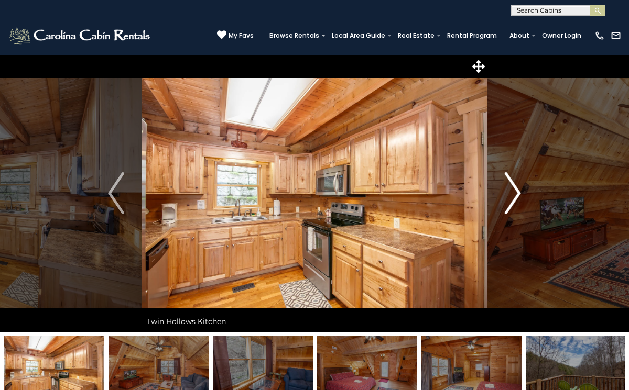
click at [507, 194] on img "Next" at bounding box center [512, 193] width 16 height 42
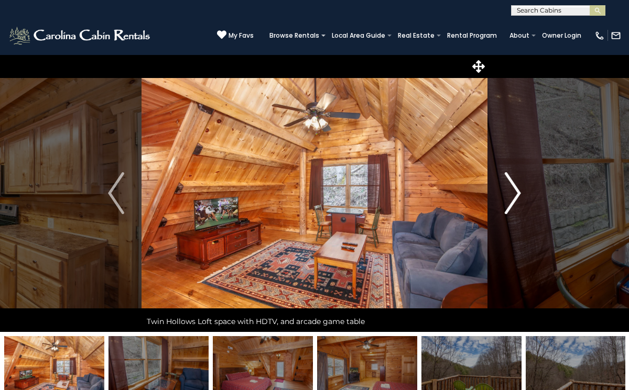
click at [507, 194] on img "Next" at bounding box center [512, 193] width 16 height 42
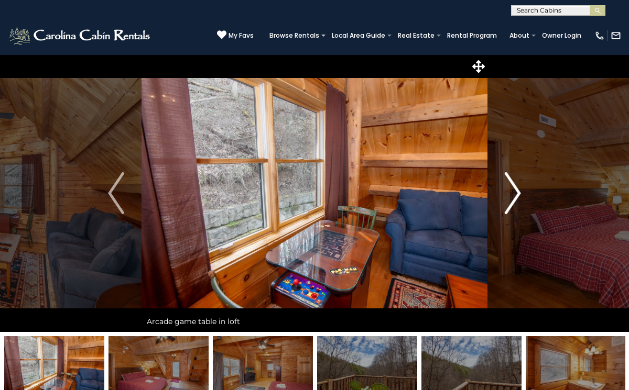
click at [507, 194] on img "Next" at bounding box center [512, 193] width 16 height 42
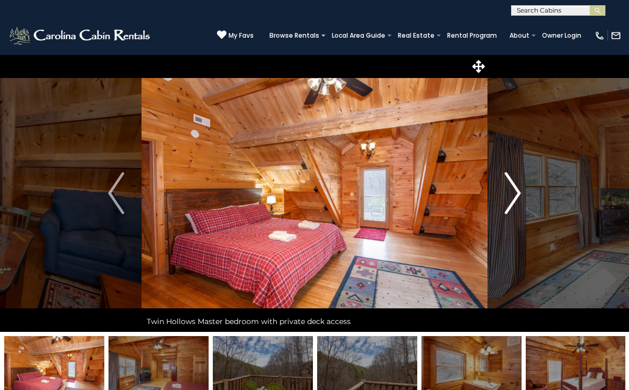
click at [513, 195] on img "Next" at bounding box center [512, 193] width 16 height 42
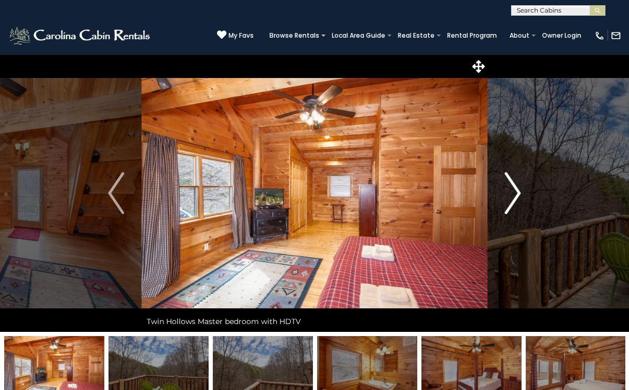
click at [513, 195] on img "Next" at bounding box center [512, 193] width 16 height 42
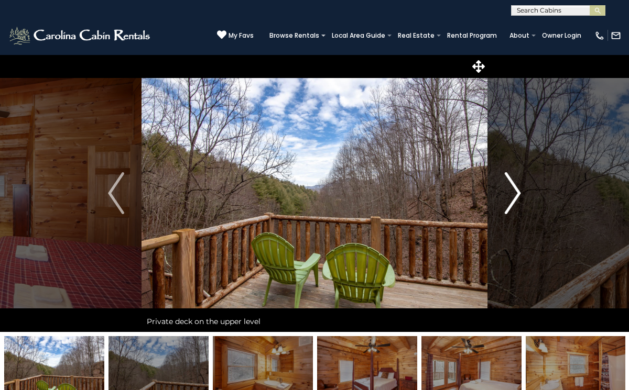
click at [513, 195] on img "Next" at bounding box center [512, 193] width 16 height 42
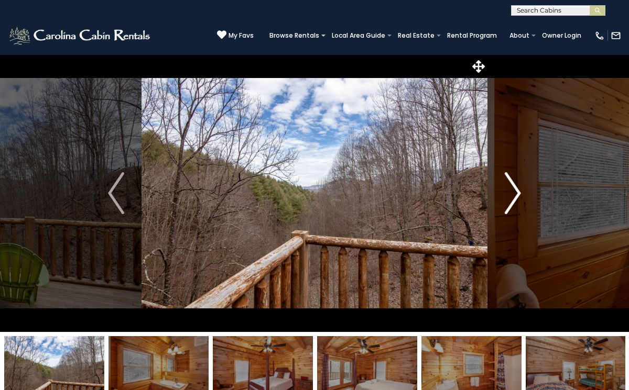
click at [513, 195] on img "Next" at bounding box center [512, 193] width 16 height 42
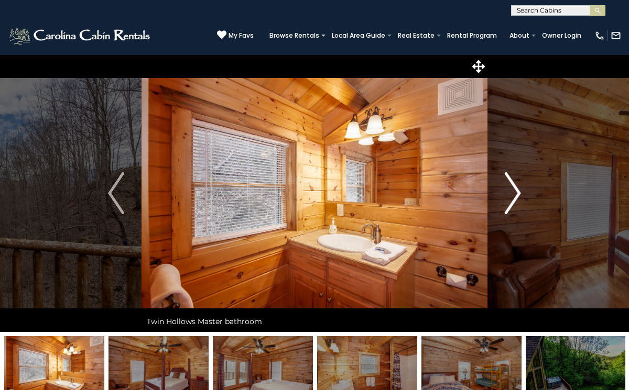
click at [513, 195] on img "Next" at bounding box center [512, 193] width 16 height 42
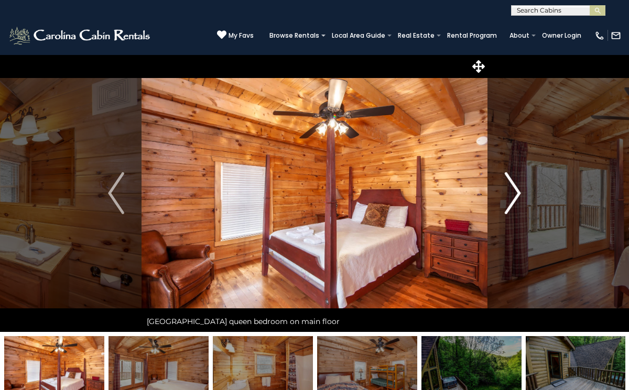
click at [513, 195] on img "Next" at bounding box center [512, 193] width 16 height 42
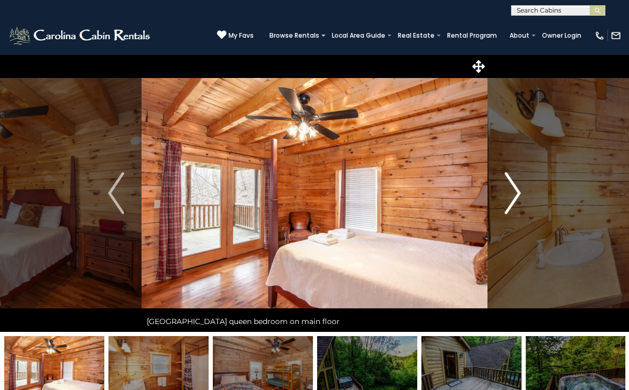
click at [513, 195] on img "Next" at bounding box center [512, 193] width 16 height 42
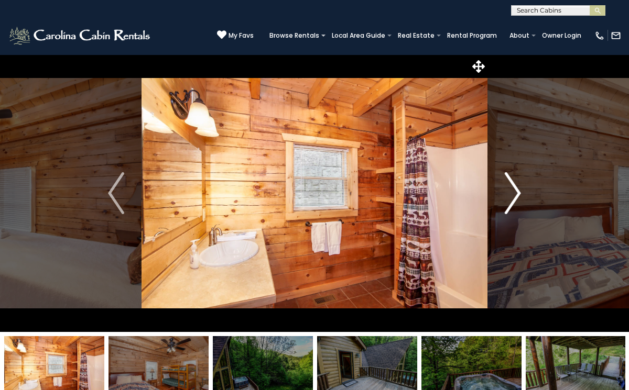
click at [513, 195] on img "Next" at bounding box center [512, 193] width 16 height 42
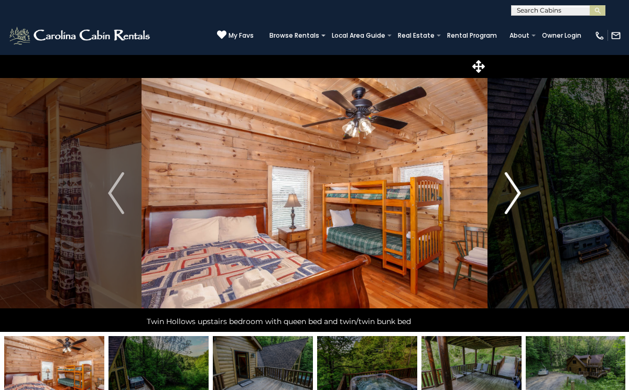
click at [513, 195] on img "Next" at bounding box center [512, 193] width 16 height 42
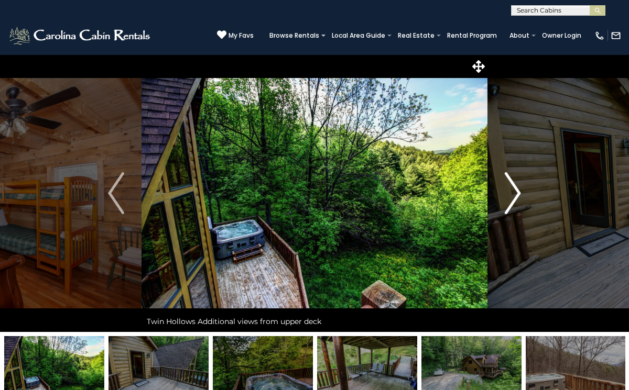
click at [513, 195] on img "Next" at bounding box center [512, 193] width 16 height 42
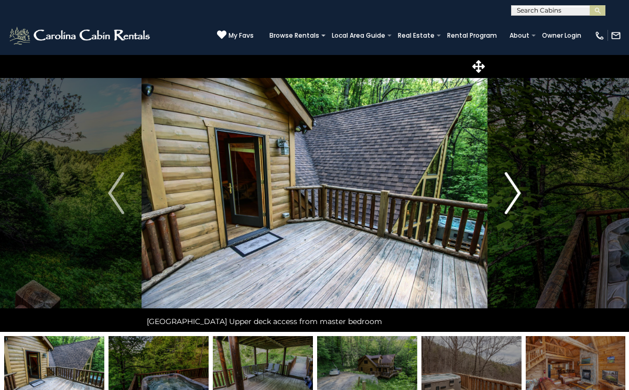
click at [513, 195] on img "Next" at bounding box center [512, 193] width 16 height 42
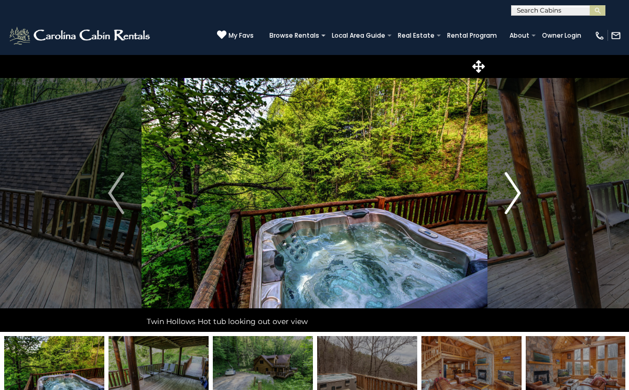
click at [513, 195] on img "Next" at bounding box center [512, 193] width 16 height 42
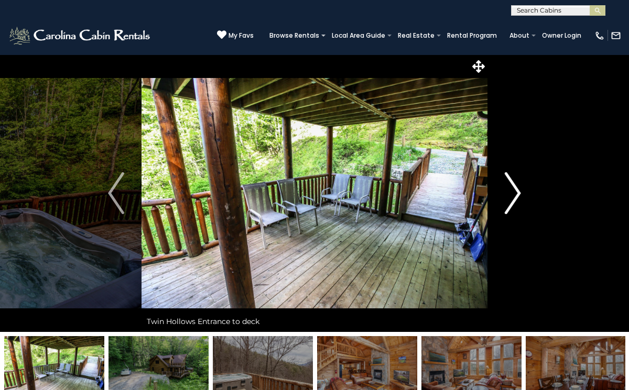
click at [513, 195] on img "Next" at bounding box center [512, 193] width 16 height 42
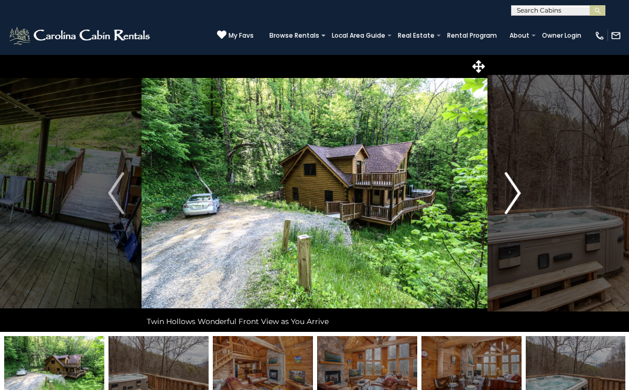
click at [513, 192] on img "Next" at bounding box center [512, 193] width 16 height 42
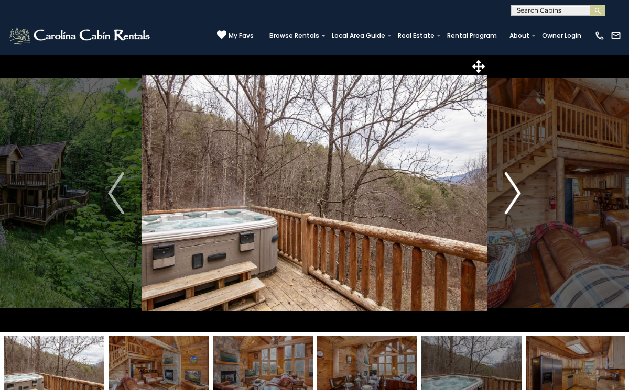
click at [513, 192] on img "Next" at bounding box center [512, 193] width 16 height 42
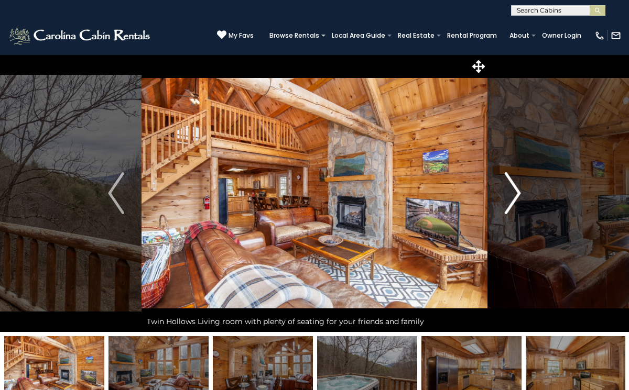
click at [513, 188] on img "Next" at bounding box center [512, 193] width 16 height 42
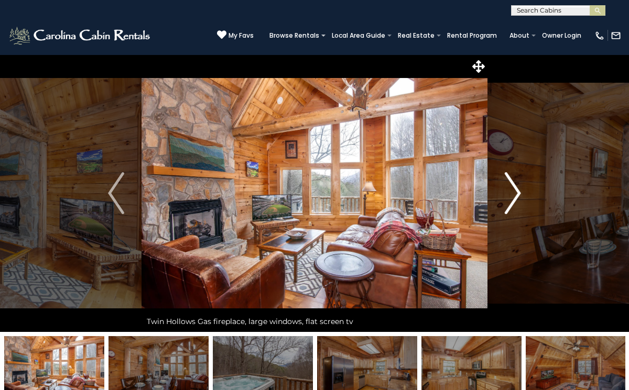
click at [513, 188] on img "Next" at bounding box center [512, 193] width 16 height 42
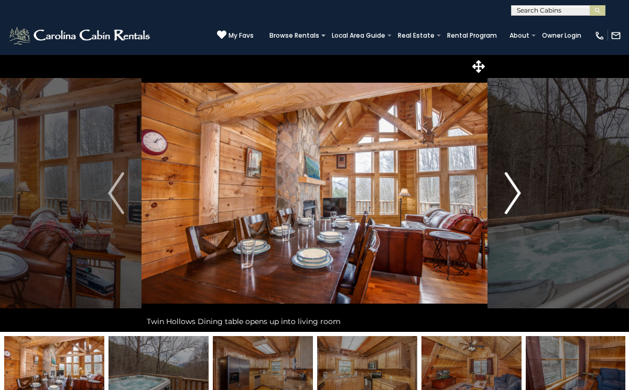
click at [513, 188] on img "Next" at bounding box center [512, 193] width 16 height 42
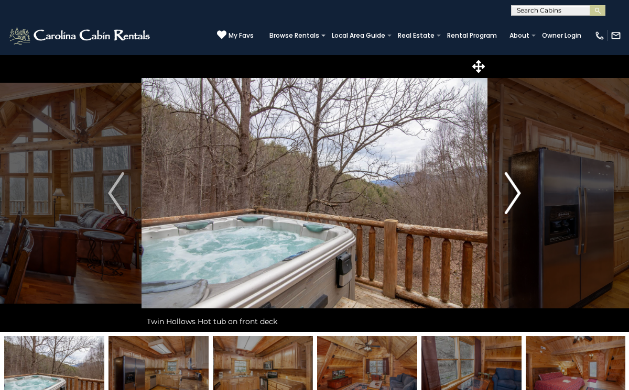
click at [513, 188] on img "Next" at bounding box center [512, 193] width 16 height 42
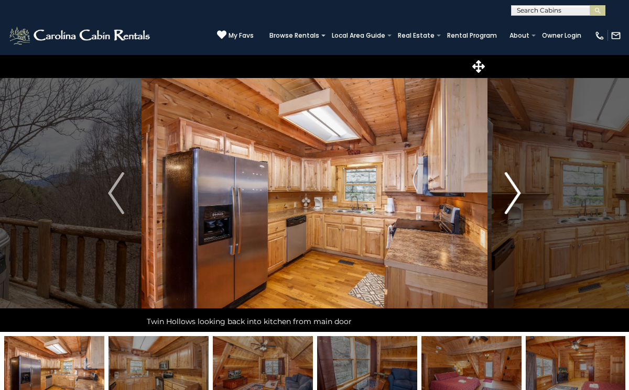
click at [513, 188] on img "Next" at bounding box center [512, 193] width 16 height 42
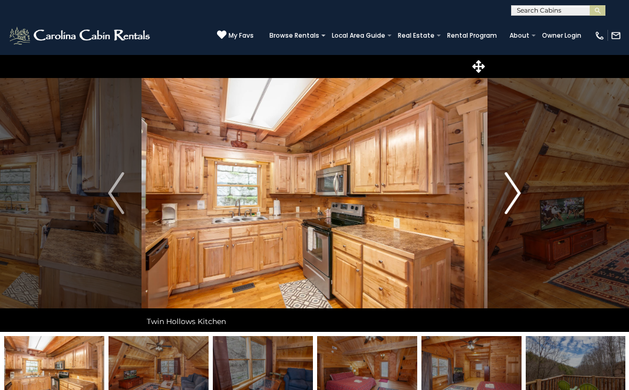
click at [513, 188] on img "Next" at bounding box center [512, 193] width 16 height 42
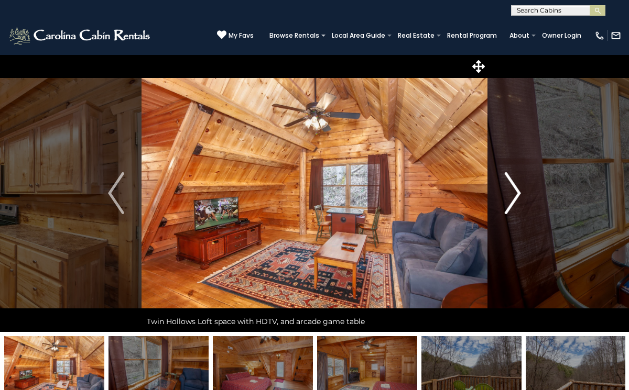
click at [513, 188] on img "Next" at bounding box center [512, 193] width 16 height 42
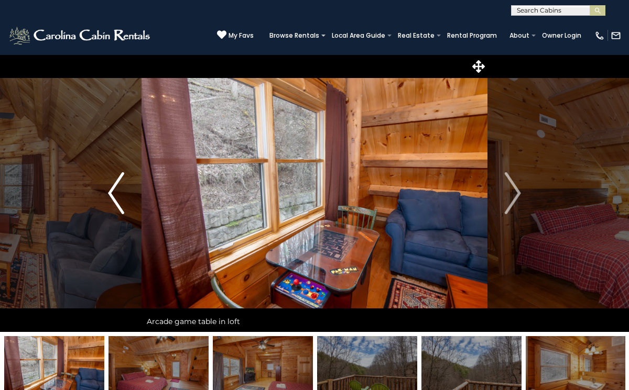
click at [103, 194] on button "Previous" at bounding box center [116, 193] width 51 height 278
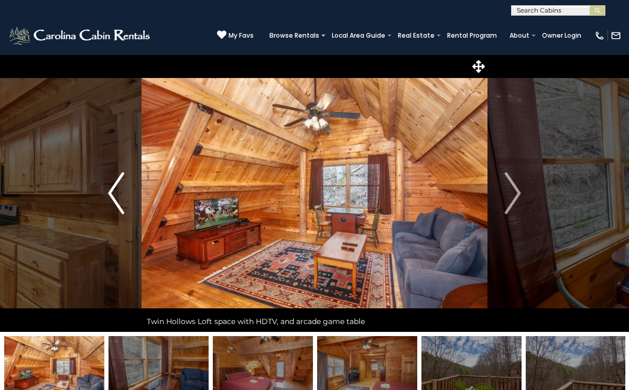
click at [103, 194] on button "Previous" at bounding box center [116, 193] width 51 height 278
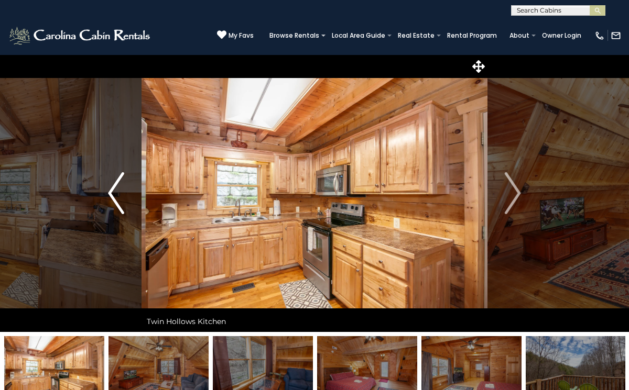
click at [103, 194] on button "Previous" at bounding box center [116, 193] width 51 height 278
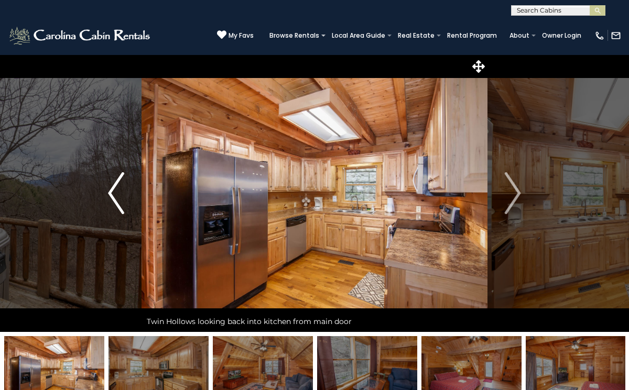
click at [103, 194] on button "Previous" at bounding box center [116, 193] width 51 height 278
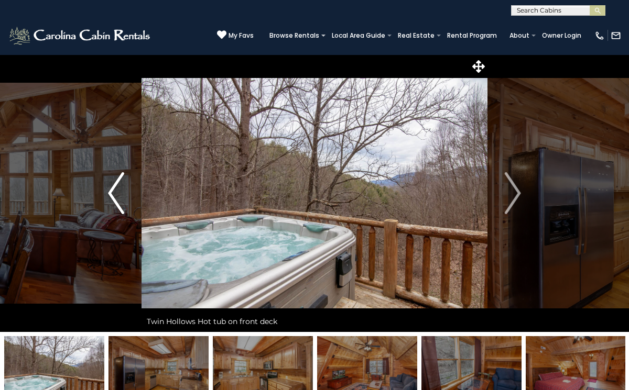
click at [103, 194] on button "Previous" at bounding box center [116, 193] width 51 height 278
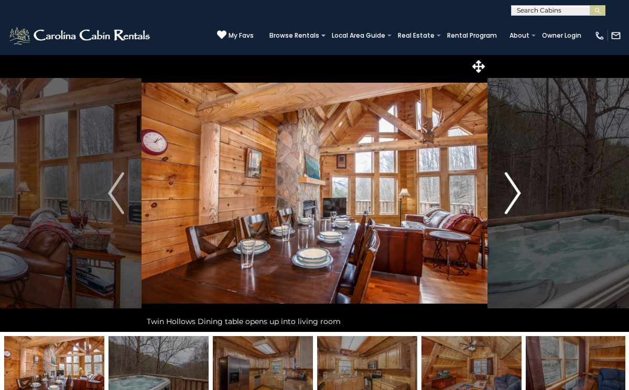
click at [516, 195] on img "Next" at bounding box center [512, 193] width 16 height 42
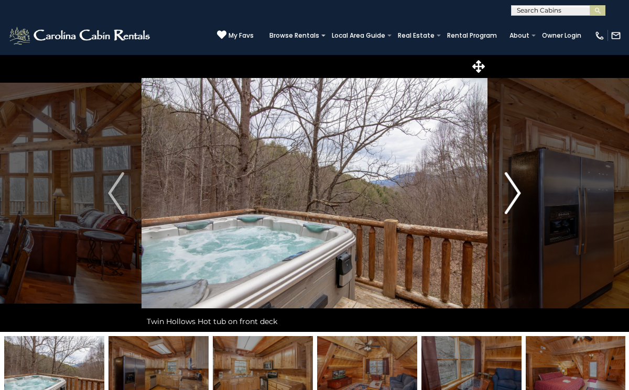
click at [516, 195] on img "Next" at bounding box center [512, 193] width 16 height 42
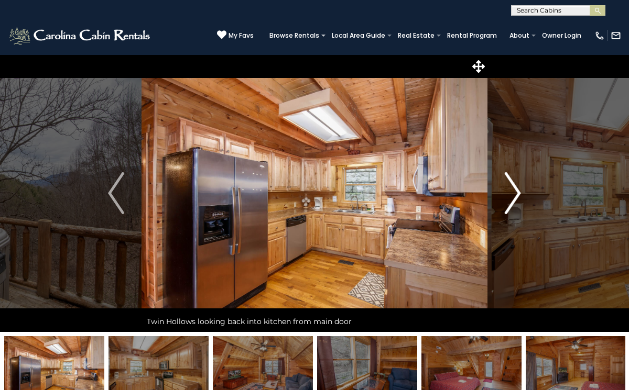
click at [516, 195] on img "Next" at bounding box center [512, 193] width 16 height 42
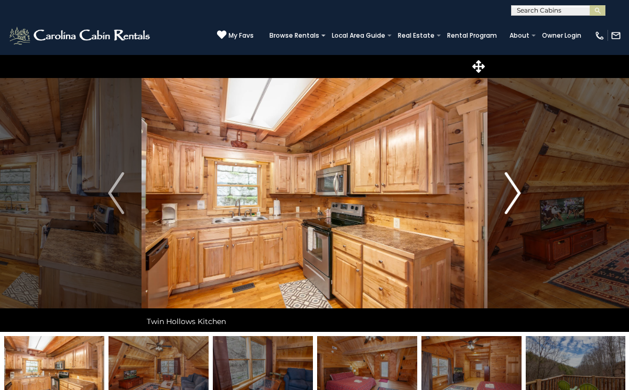
click at [516, 195] on img "Next" at bounding box center [512, 193] width 16 height 42
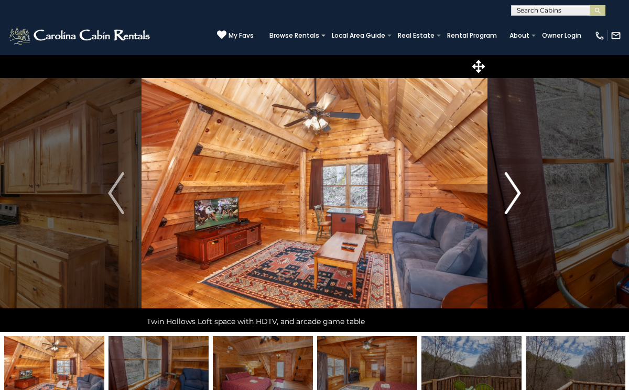
click at [516, 195] on img "Next" at bounding box center [512, 193] width 16 height 42
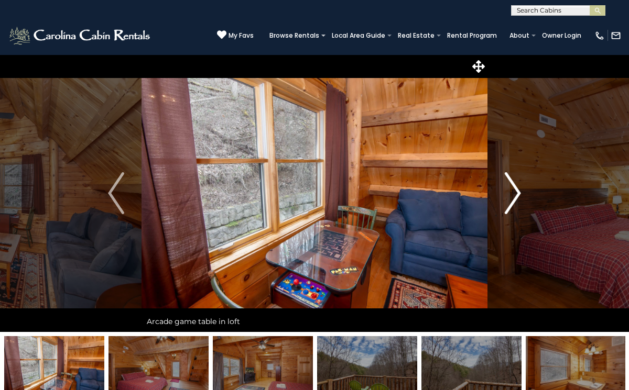
click at [516, 195] on img "Next" at bounding box center [512, 193] width 16 height 42
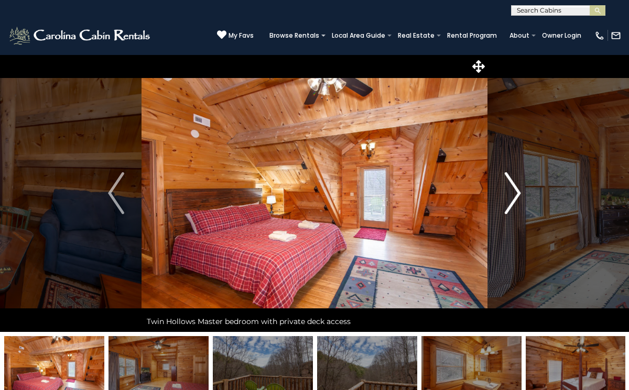
click at [516, 195] on img "Next" at bounding box center [512, 193] width 16 height 42
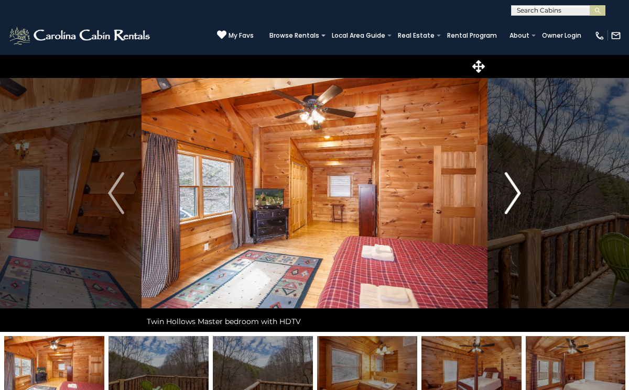
click at [516, 195] on img "Next" at bounding box center [512, 193] width 16 height 42
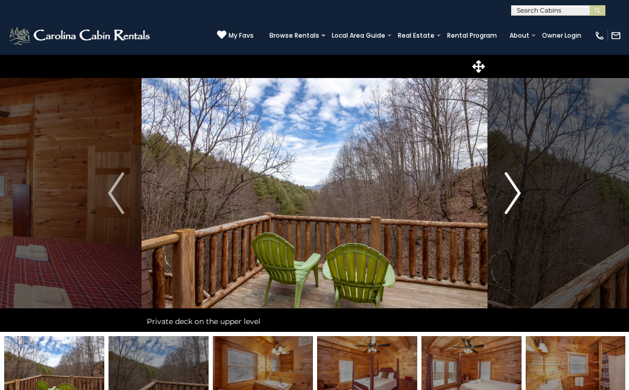
click at [511, 195] on img "Next" at bounding box center [512, 193] width 16 height 42
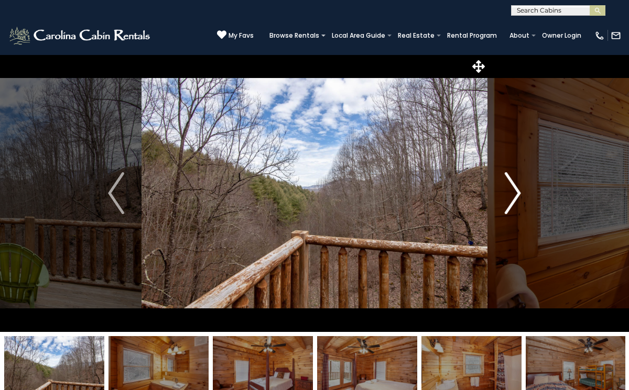
click at [511, 195] on img "Next" at bounding box center [512, 193] width 16 height 42
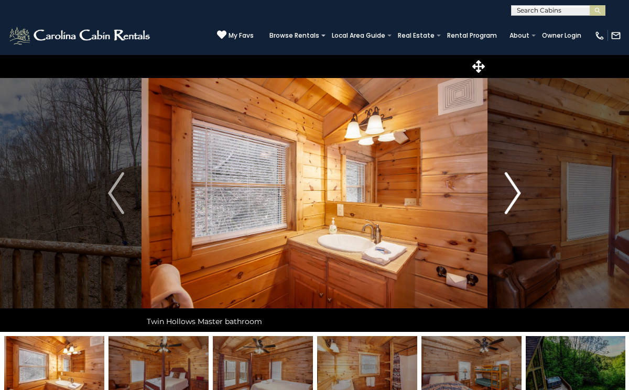
click at [511, 195] on img "Next" at bounding box center [512, 193] width 16 height 42
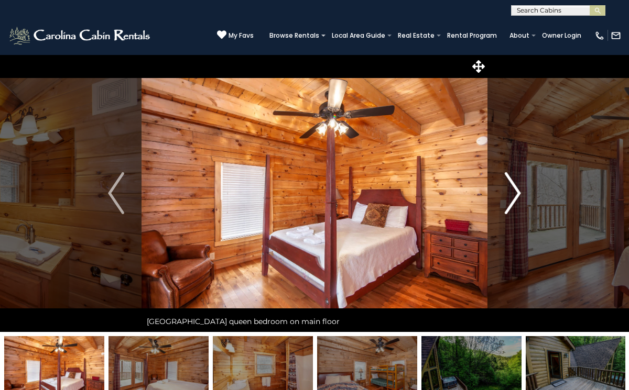
click at [511, 195] on img "Next" at bounding box center [512, 193] width 16 height 42
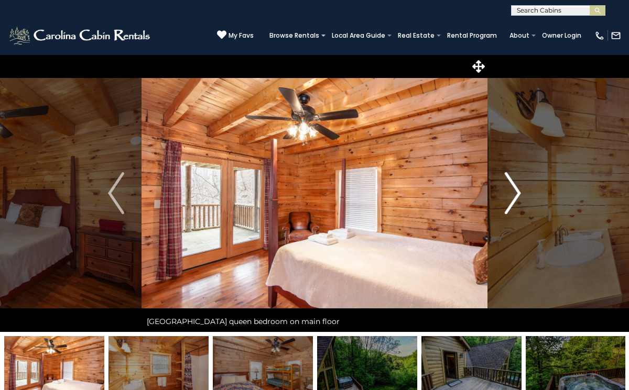
click at [511, 195] on img "Next" at bounding box center [512, 193] width 16 height 42
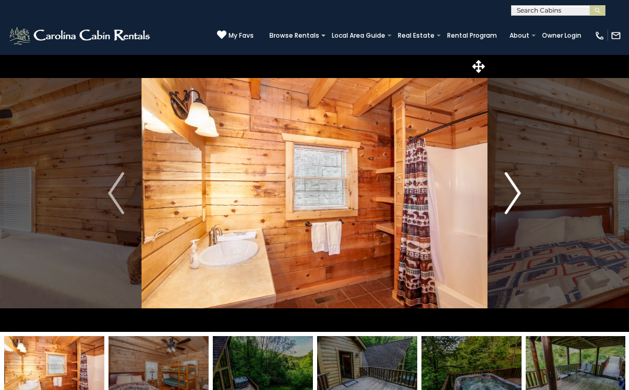
click at [511, 195] on img "Next" at bounding box center [512, 193] width 16 height 42
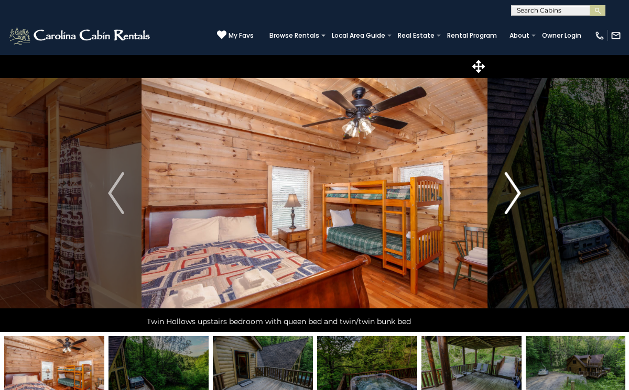
click at [511, 195] on img "Next" at bounding box center [512, 193] width 16 height 42
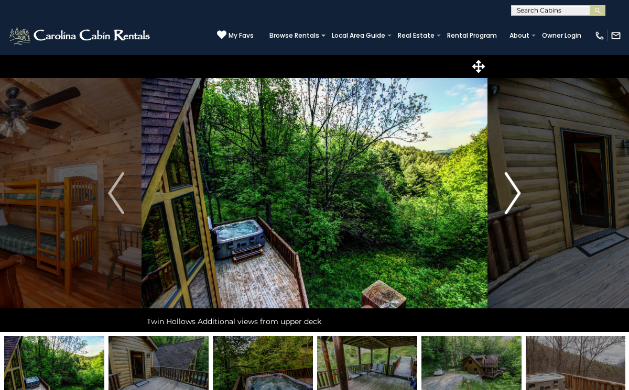
click at [511, 195] on img "Next" at bounding box center [512, 193] width 16 height 42
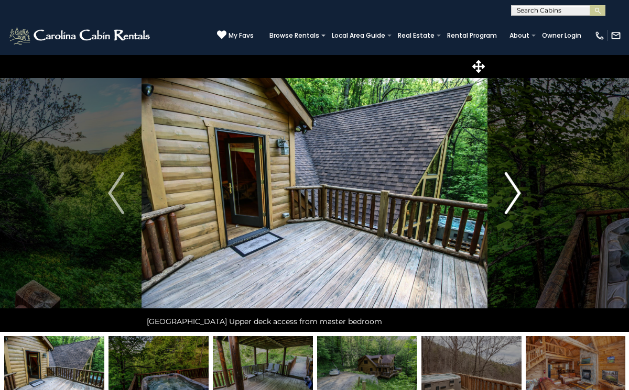
click at [511, 195] on img "Next" at bounding box center [512, 193] width 16 height 42
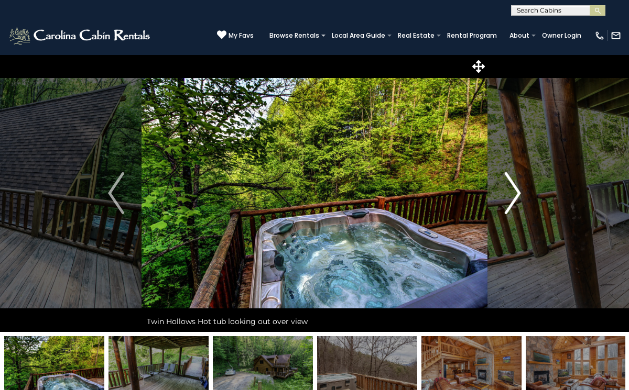
click at [511, 195] on img "Next" at bounding box center [512, 193] width 16 height 42
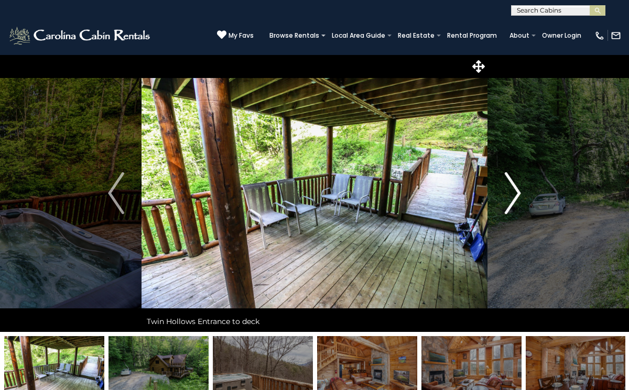
click at [511, 195] on img "Next" at bounding box center [512, 193] width 16 height 42
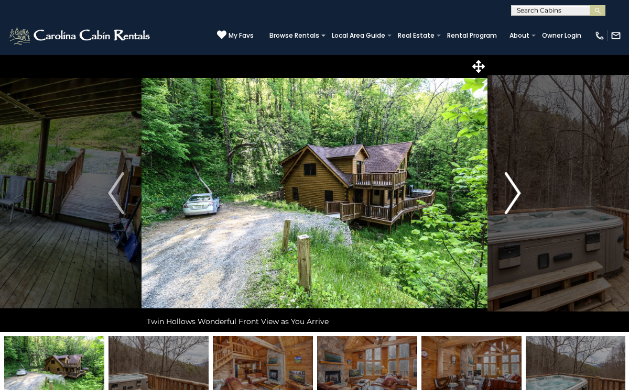
click at [511, 195] on img "Next" at bounding box center [512, 193] width 16 height 42
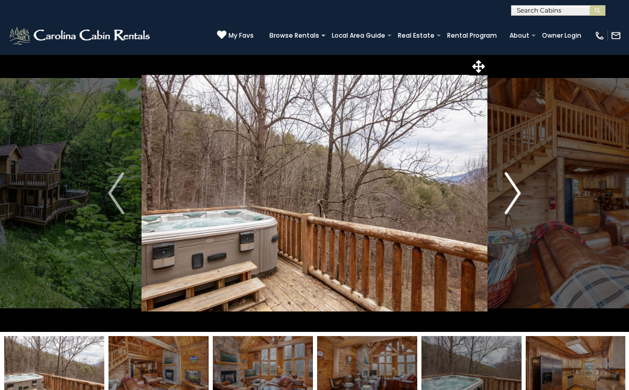
click at [511, 195] on img "Next" at bounding box center [512, 193] width 16 height 42
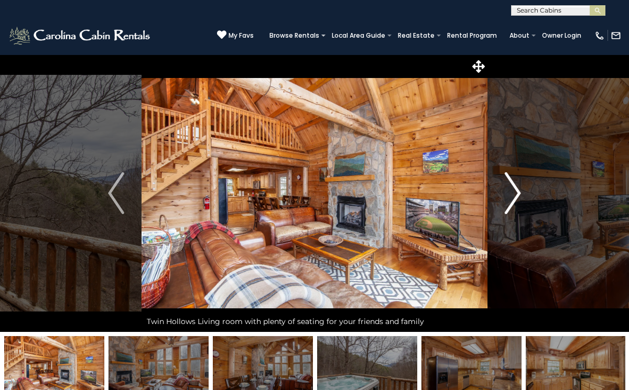
click at [511, 195] on img "Next" at bounding box center [512, 193] width 16 height 42
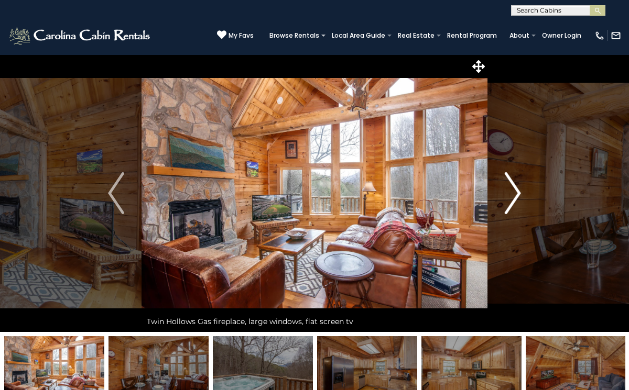
click at [511, 195] on img "Next" at bounding box center [512, 193] width 16 height 42
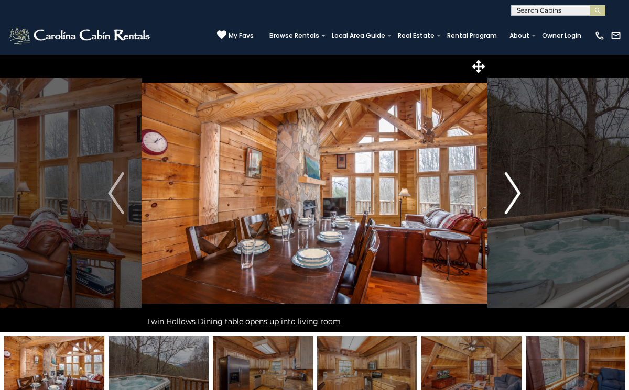
click at [511, 195] on img "Next" at bounding box center [512, 193] width 16 height 42
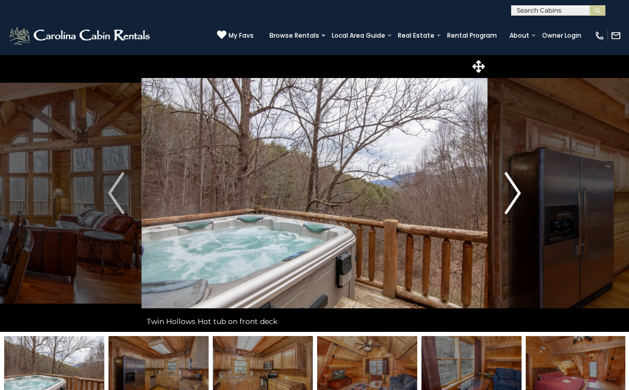
click at [511, 195] on img "Next" at bounding box center [512, 193] width 16 height 42
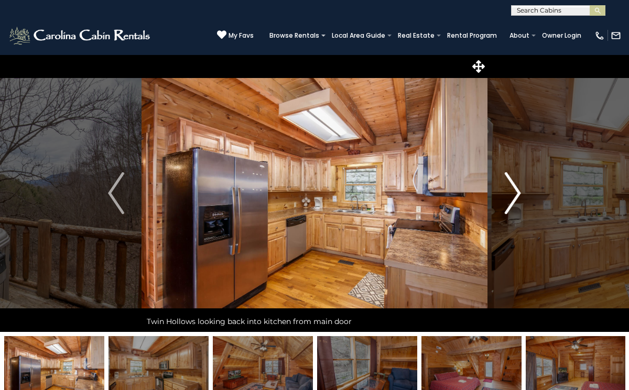
click at [511, 195] on img "Next" at bounding box center [512, 193] width 16 height 42
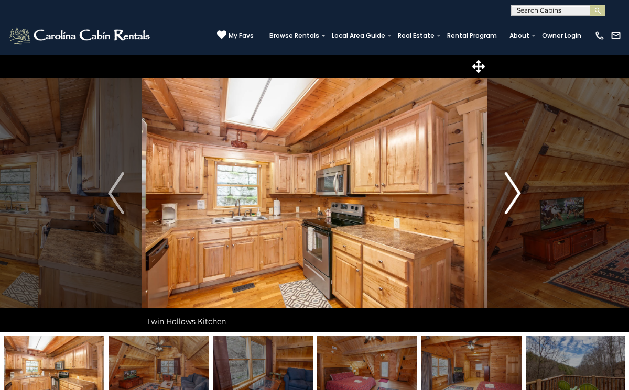
click at [511, 195] on img "Next" at bounding box center [512, 193] width 16 height 42
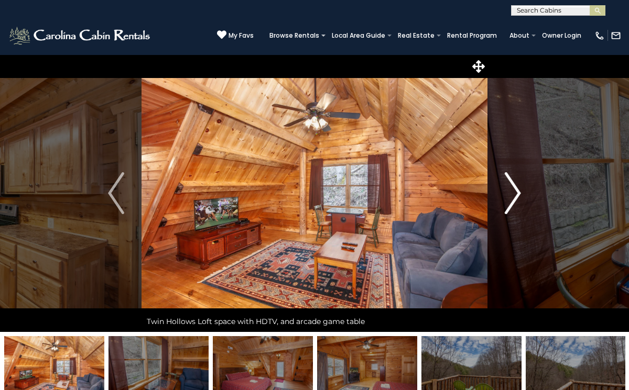
click at [511, 195] on img "Next" at bounding box center [512, 193] width 16 height 42
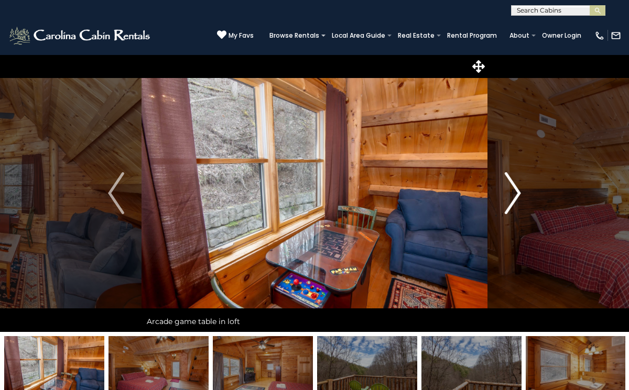
click at [511, 195] on img "Next" at bounding box center [512, 193] width 16 height 42
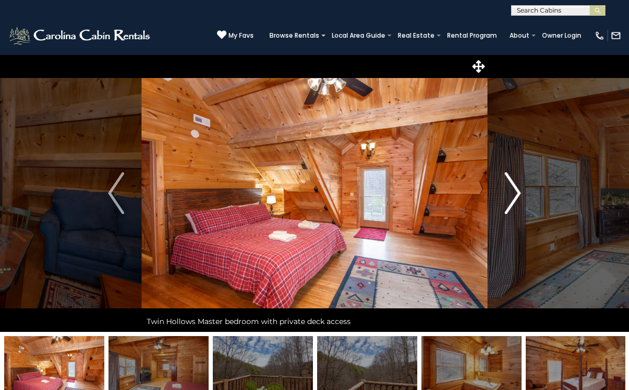
click at [511, 195] on img "Next" at bounding box center [512, 193] width 16 height 42
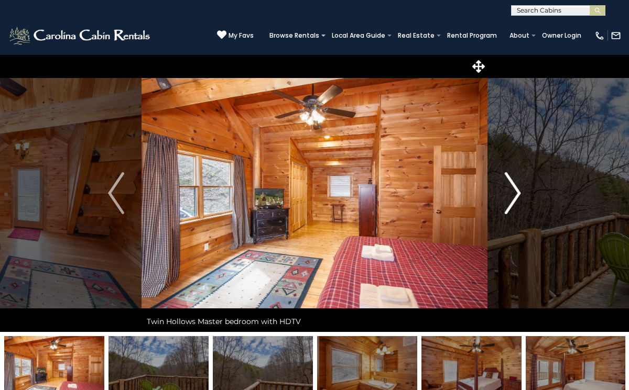
click at [511, 195] on img "Next" at bounding box center [512, 193] width 16 height 42
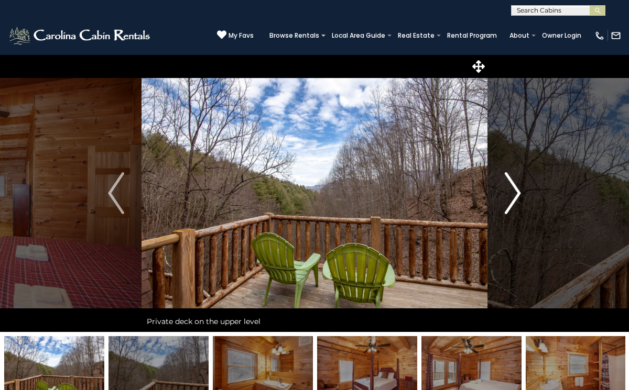
click at [511, 195] on img "Next" at bounding box center [512, 193] width 16 height 42
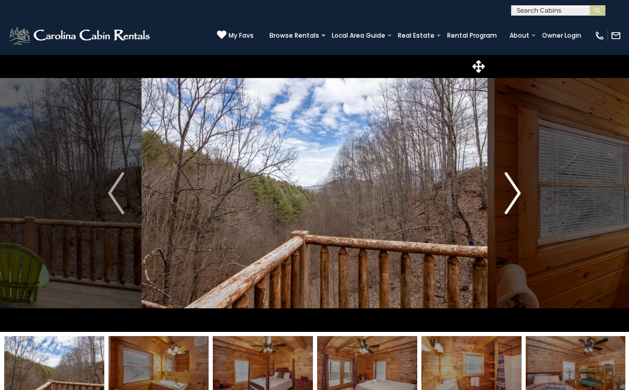
click at [511, 195] on img "Next" at bounding box center [512, 193] width 16 height 42
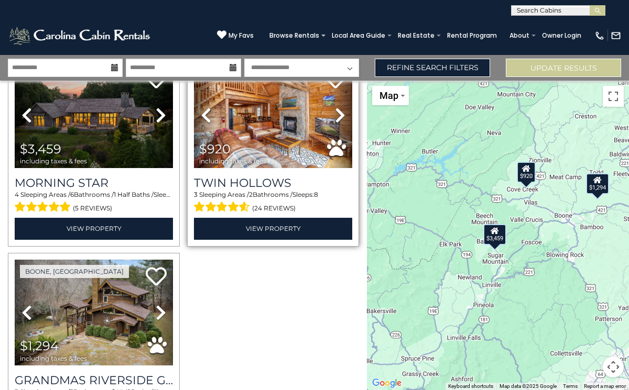
scroll to position [29, 0]
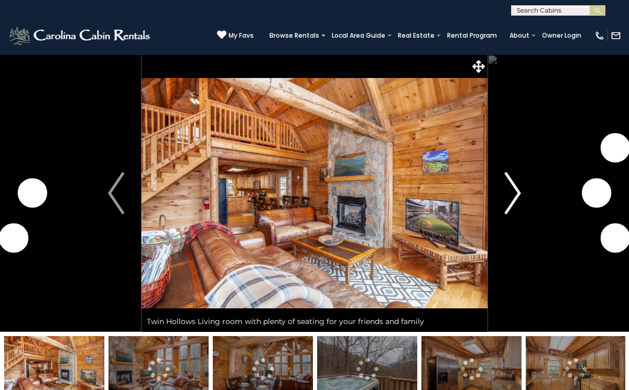
click at [508, 191] on img "Next" at bounding box center [512, 193] width 16 height 42
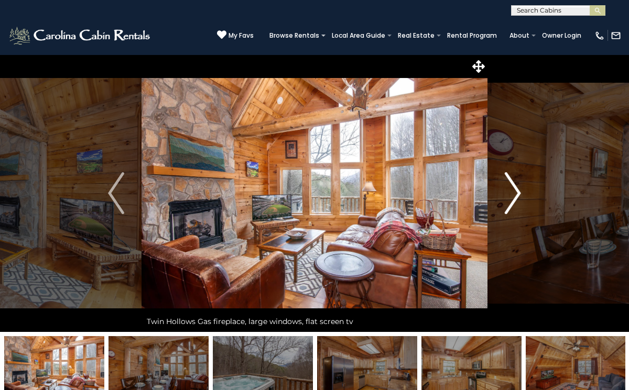
click at [508, 191] on img "Next" at bounding box center [512, 193] width 16 height 42
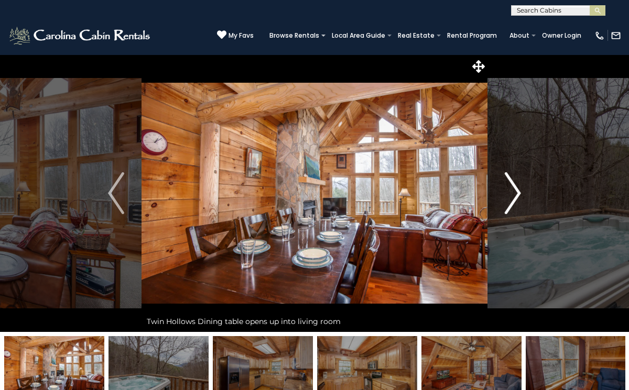
click at [508, 191] on img "Next" at bounding box center [512, 193] width 16 height 42
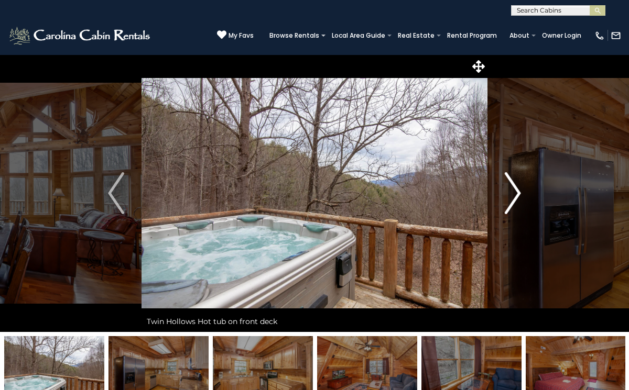
click at [508, 191] on img "Next" at bounding box center [512, 193] width 16 height 42
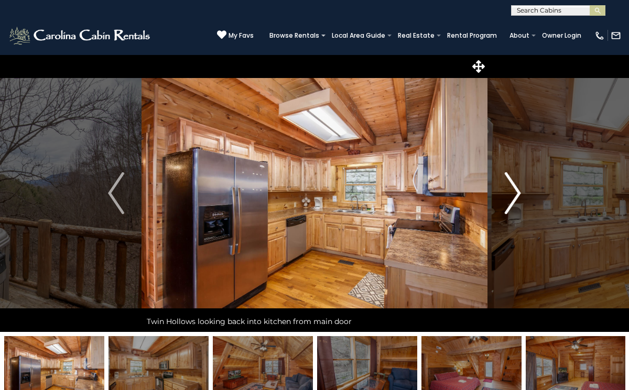
click at [508, 191] on img "Next" at bounding box center [512, 193] width 16 height 42
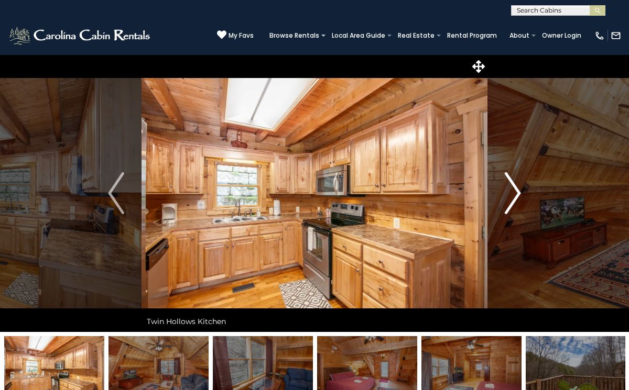
click at [508, 191] on img "Next" at bounding box center [512, 193] width 16 height 42
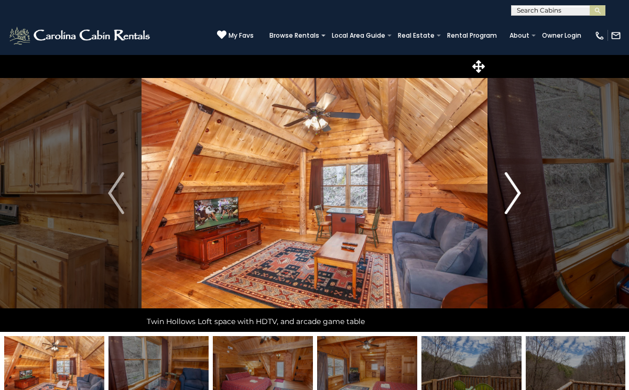
click at [508, 191] on img "Next" at bounding box center [512, 193] width 16 height 42
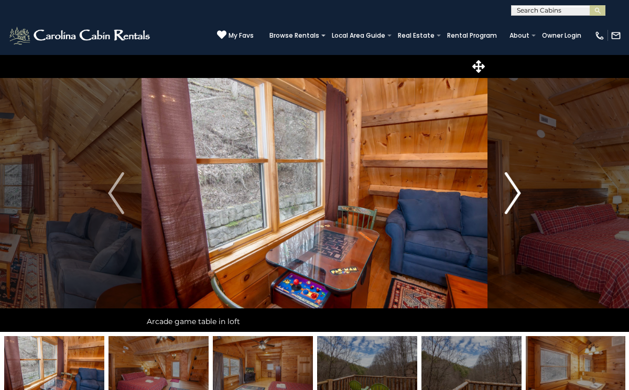
click at [508, 191] on img "Next" at bounding box center [512, 193] width 16 height 42
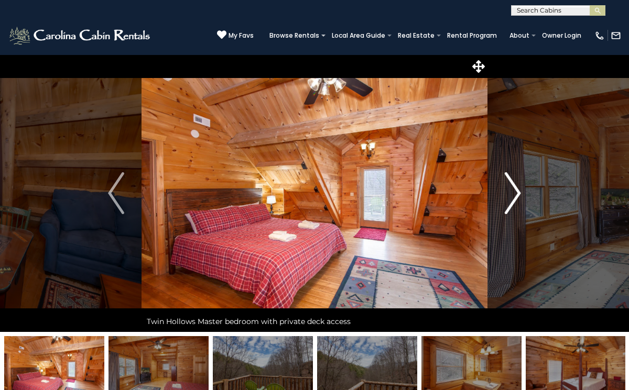
click at [508, 191] on img "Next" at bounding box center [512, 193] width 16 height 42
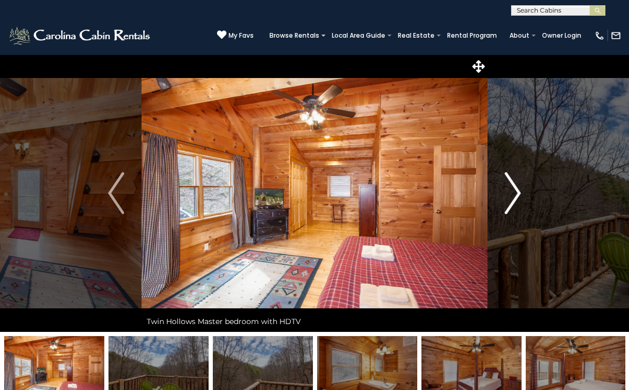
click at [508, 191] on img "Next" at bounding box center [512, 193] width 16 height 42
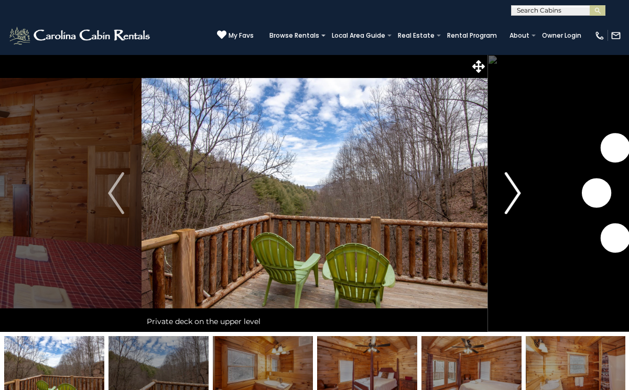
click at [508, 191] on img "Next" at bounding box center [512, 193] width 16 height 42
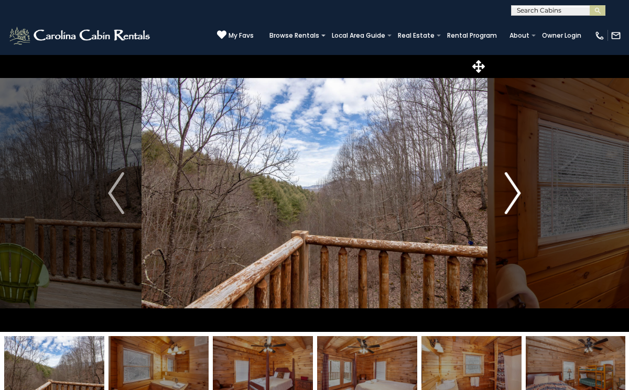
click at [508, 191] on img "Next" at bounding box center [512, 193] width 16 height 42
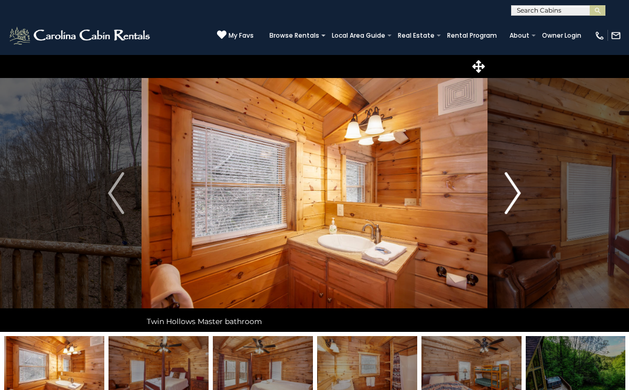
click at [508, 191] on img "Next" at bounding box center [512, 193] width 16 height 42
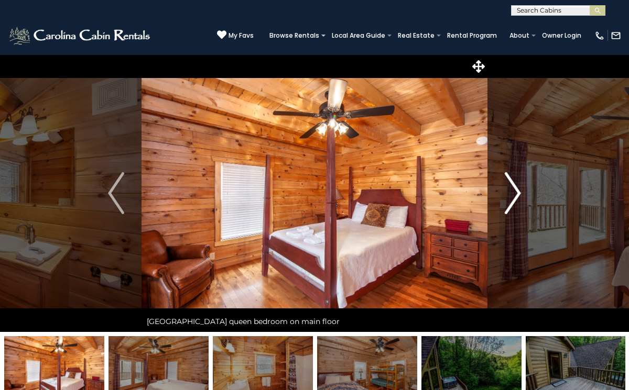
click at [508, 191] on img "Next" at bounding box center [512, 193] width 16 height 42
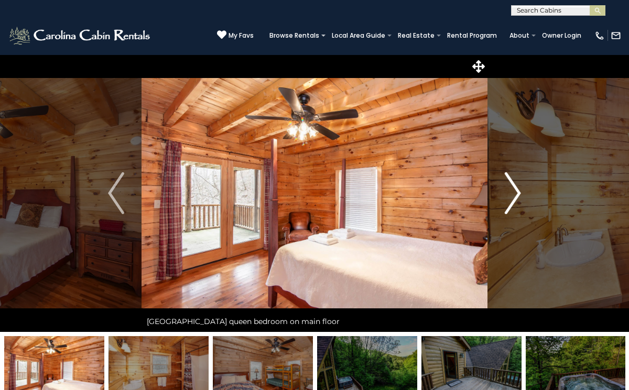
click at [503, 185] on button "Next" at bounding box center [512, 193] width 51 height 278
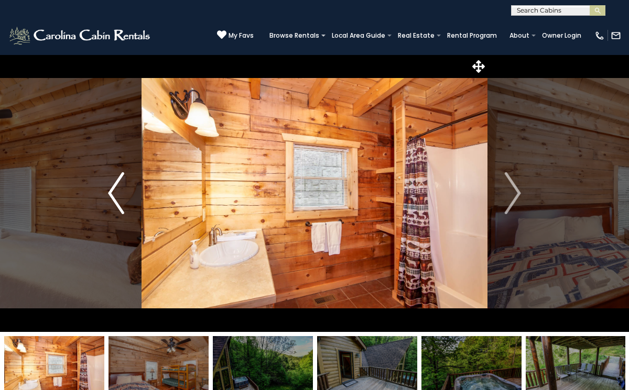
click at [115, 201] on img "Previous" at bounding box center [116, 193] width 16 height 42
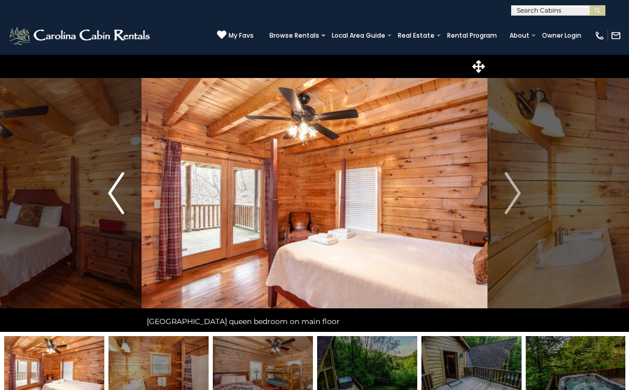
click at [115, 201] on img "Previous" at bounding box center [116, 193] width 16 height 42
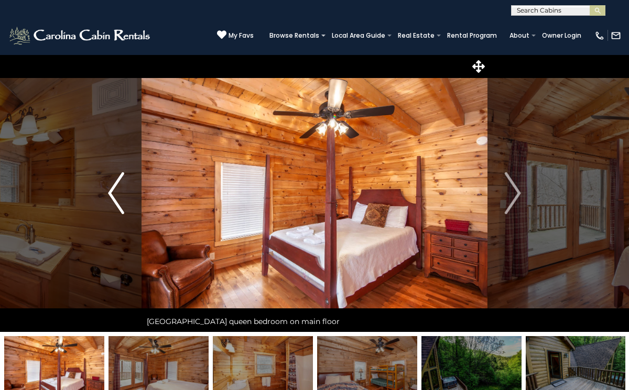
click at [115, 201] on img "Previous" at bounding box center [116, 193] width 16 height 42
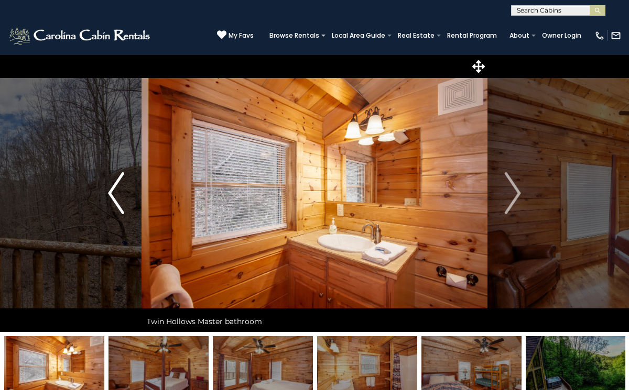
click at [115, 201] on img "Previous" at bounding box center [116, 193] width 16 height 42
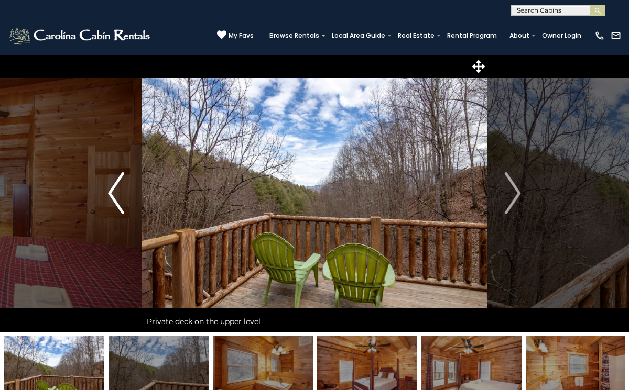
click at [115, 201] on img "Previous" at bounding box center [116, 193] width 16 height 42
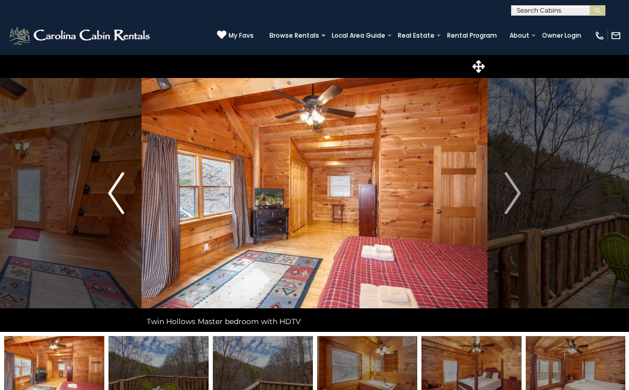
click at [115, 201] on img "Previous" at bounding box center [116, 193] width 16 height 42
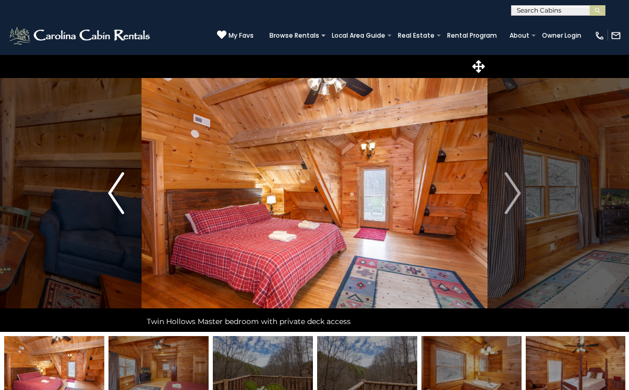
click at [115, 201] on img "Previous" at bounding box center [116, 193] width 16 height 42
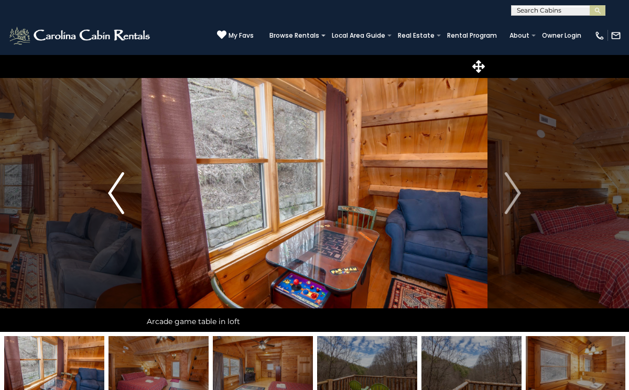
click at [115, 201] on img "Previous" at bounding box center [116, 193] width 16 height 42
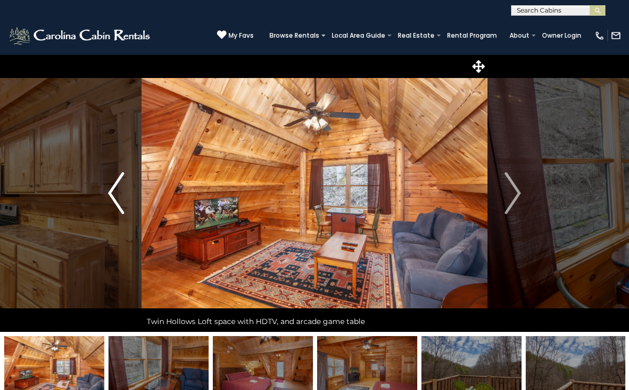
click at [115, 201] on img "Previous" at bounding box center [116, 193] width 16 height 42
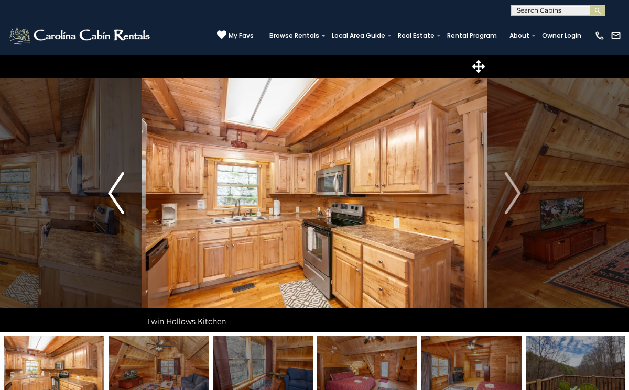
click at [115, 201] on img "Previous" at bounding box center [116, 193] width 16 height 42
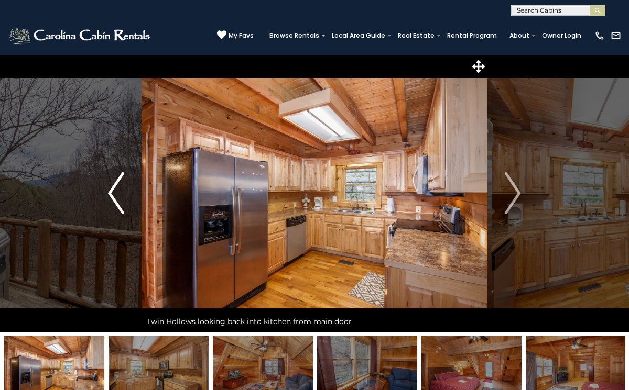
click at [115, 201] on img "Previous" at bounding box center [116, 193] width 16 height 42
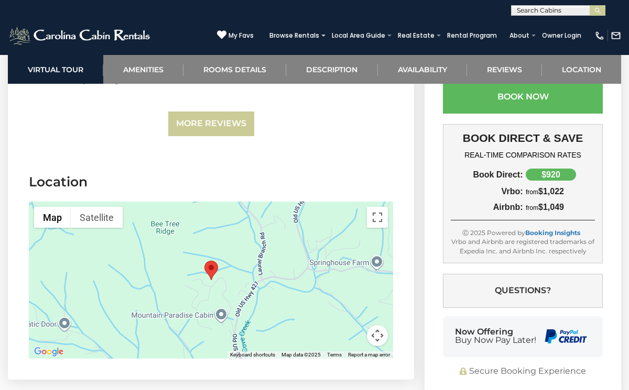
scroll to position [2477, 0]
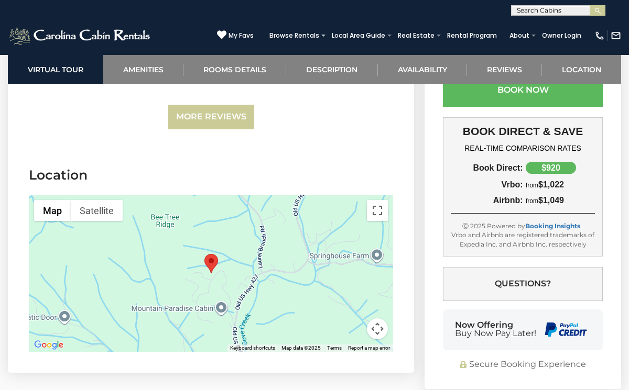
click at [378, 319] on button "Map camera controls" at bounding box center [377, 329] width 21 height 21
click at [353, 266] on button "Zoom in" at bounding box center [351, 276] width 21 height 21
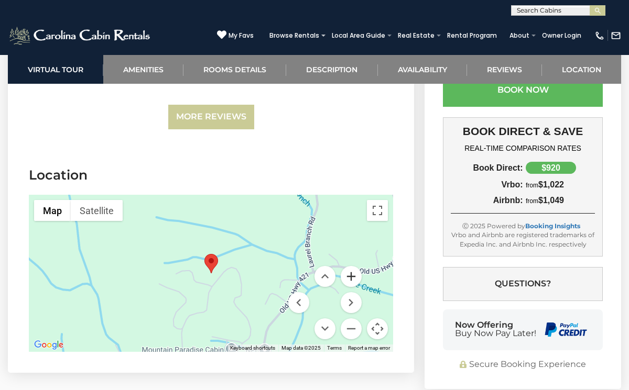
click at [353, 266] on button "Zoom in" at bounding box center [351, 276] width 21 height 21
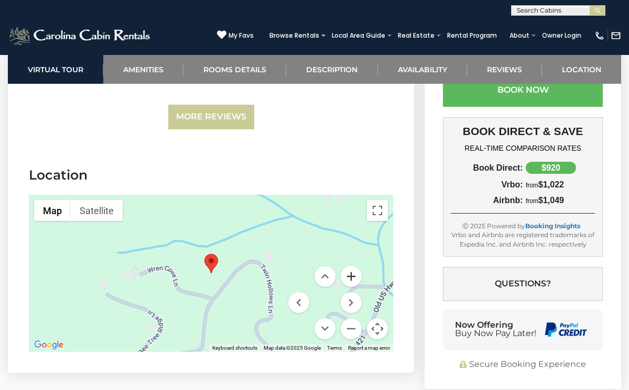
click at [353, 266] on button "Zoom in" at bounding box center [351, 276] width 21 height 21
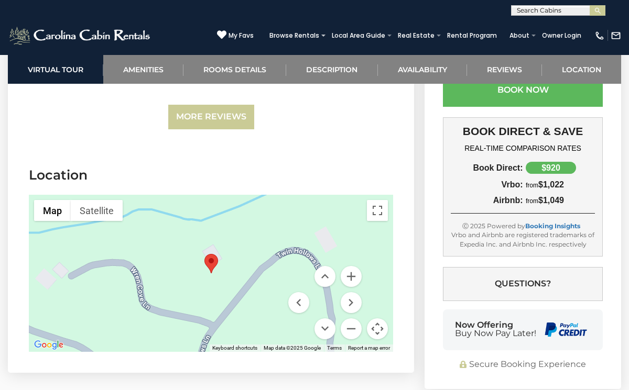
click at [514, 50] on div "[PHONE_NUMBER] My Favs Browse Rentals Local Area Guide Activities & Attractions…" at bounding box center [314, 35] width 629 height 39
